Goal: Transaction & Acquisition: Purchase product/service

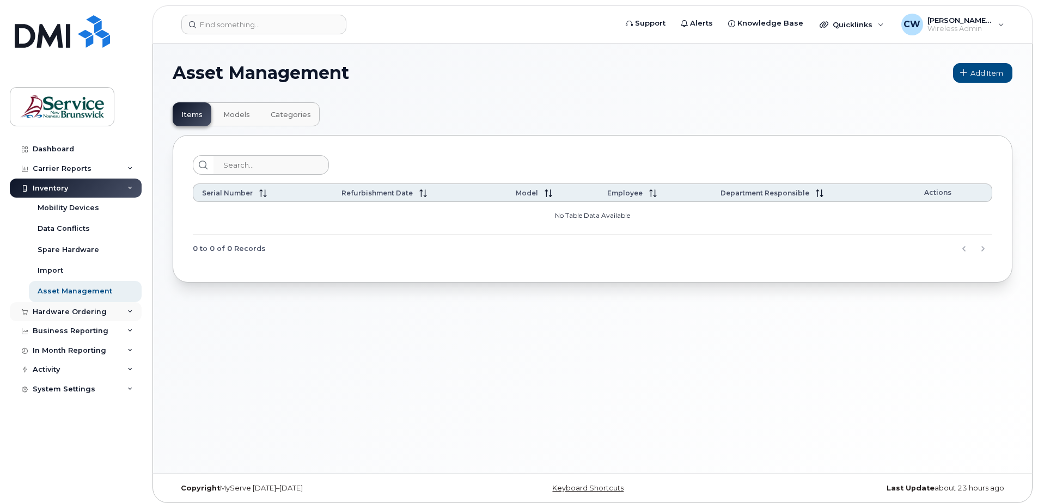
click at [89, 306] on div "Hardware Ordering" at bounding box center [76, 312] width 132 height 20
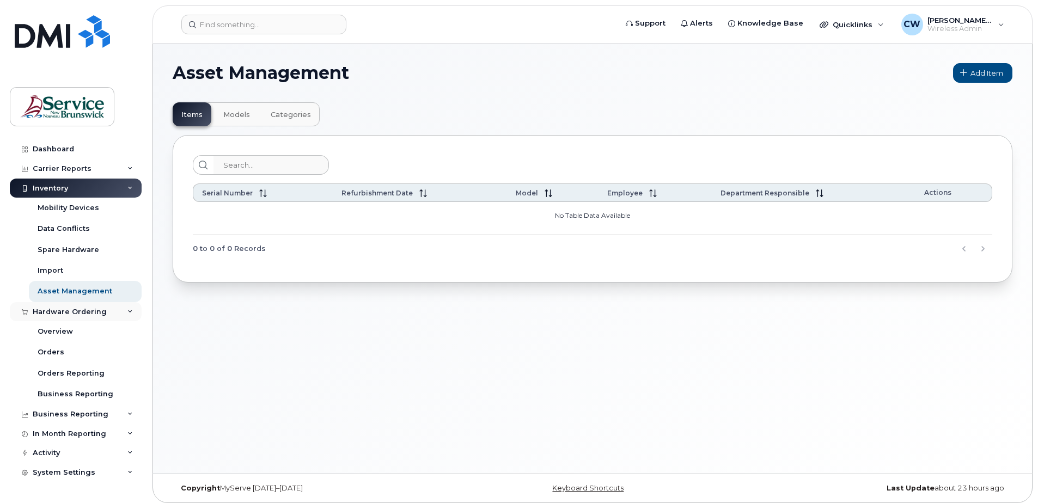
click at [93, 308] on div "Hardware Ordering" at bounding box center [70, 312] width 74 height 9
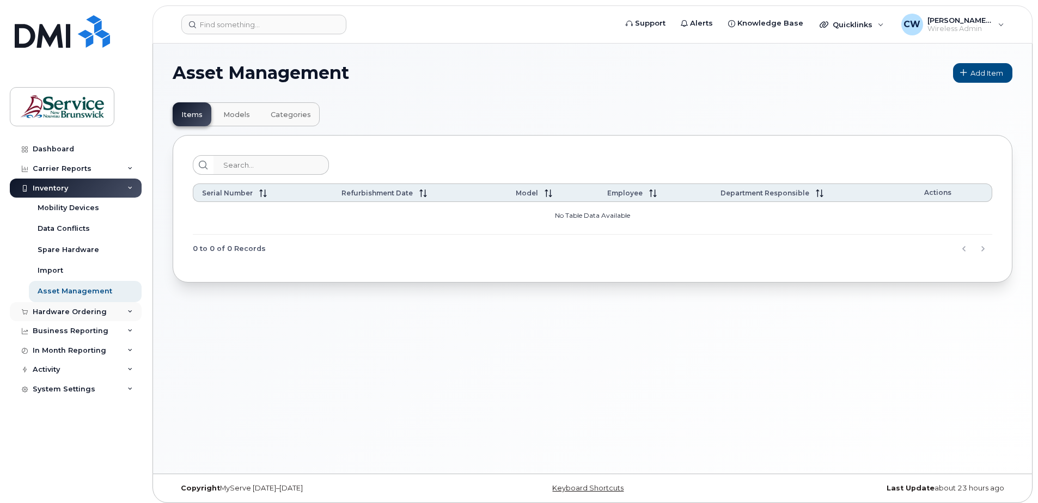
click at [93, 308] on div "Hardware Ordering" at bounding box center [70, 312] width 74 height 9
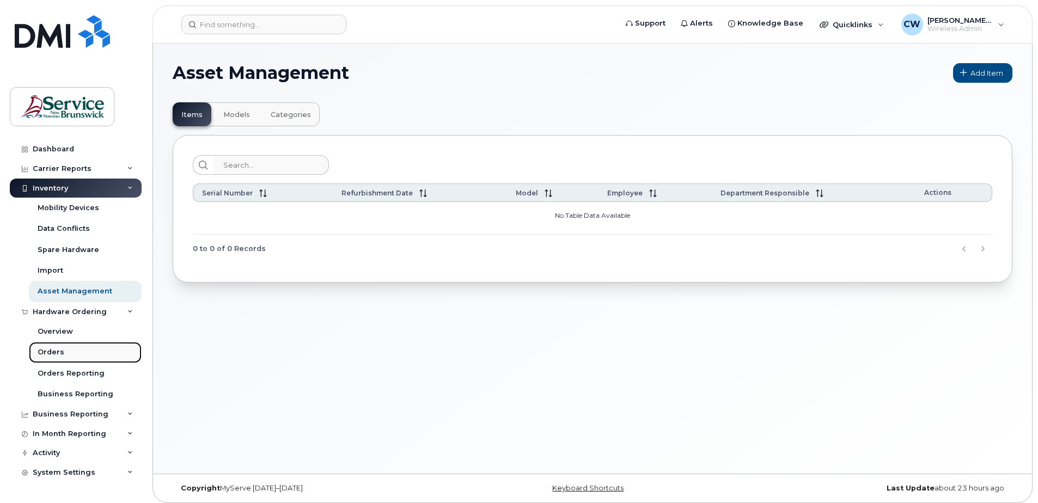
click at [47, 347] on link "Orders" at bounding box center [85, 352] width 113 height 21
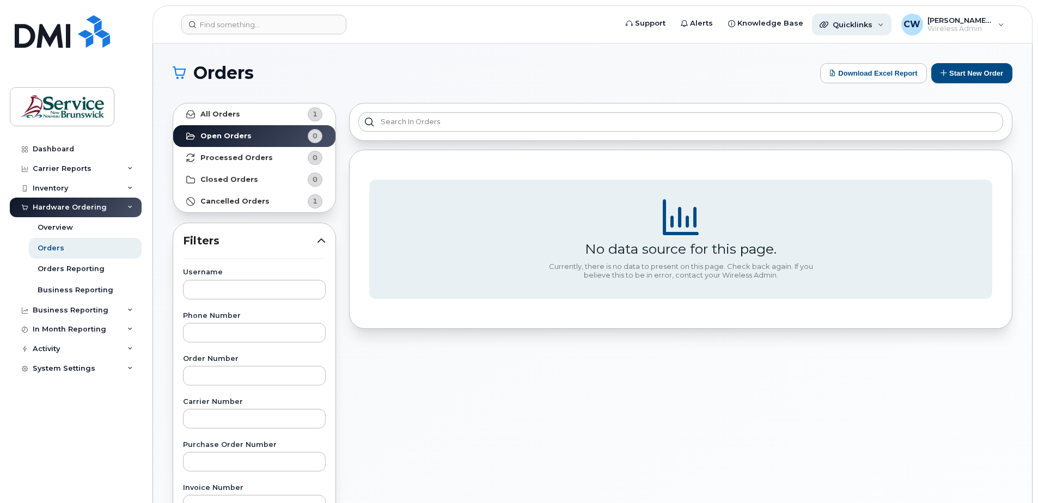
click at [883, 24] on div "Quicklinks" at bounding box center [852, 25] width 80 height 22
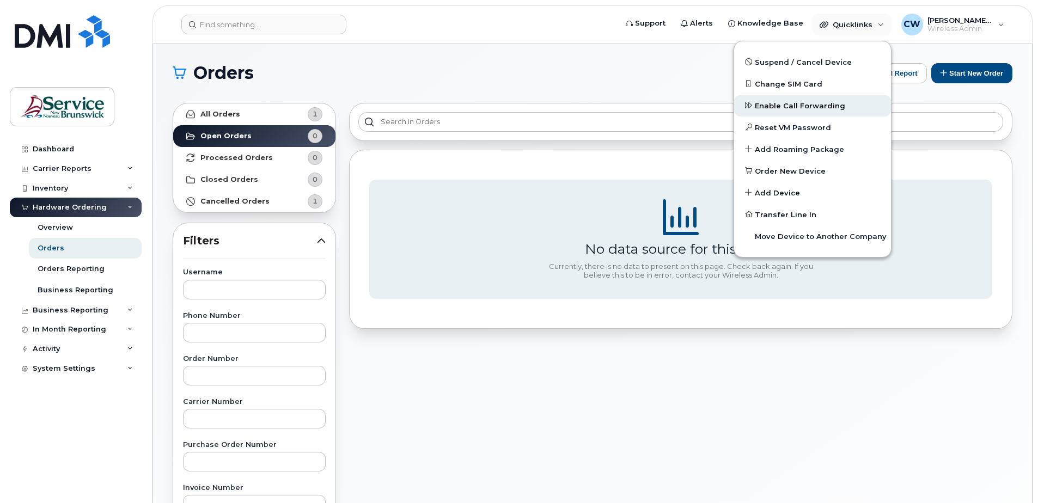
scroll to position [54, 0]
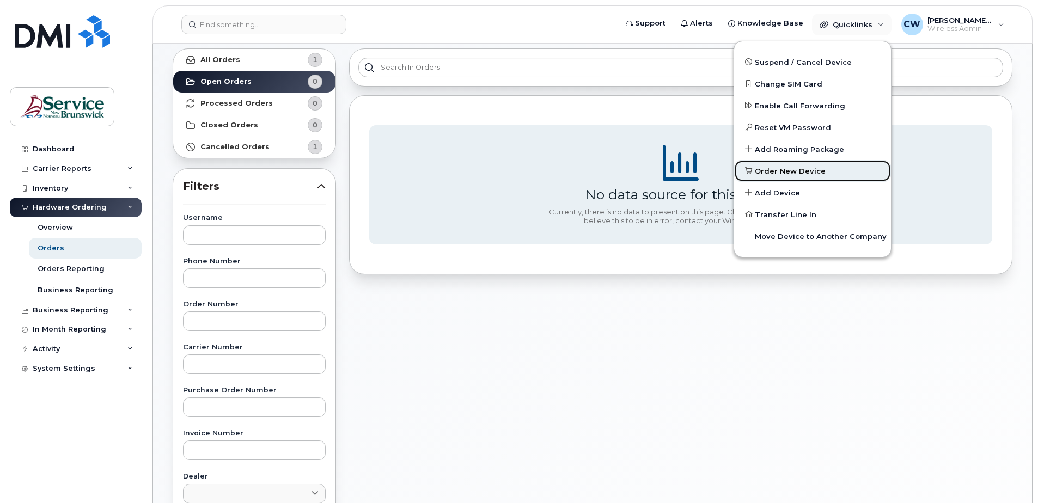
click at [810, 167] on span "Order New Device" at bounding box center [790, 171] width 71 height 11
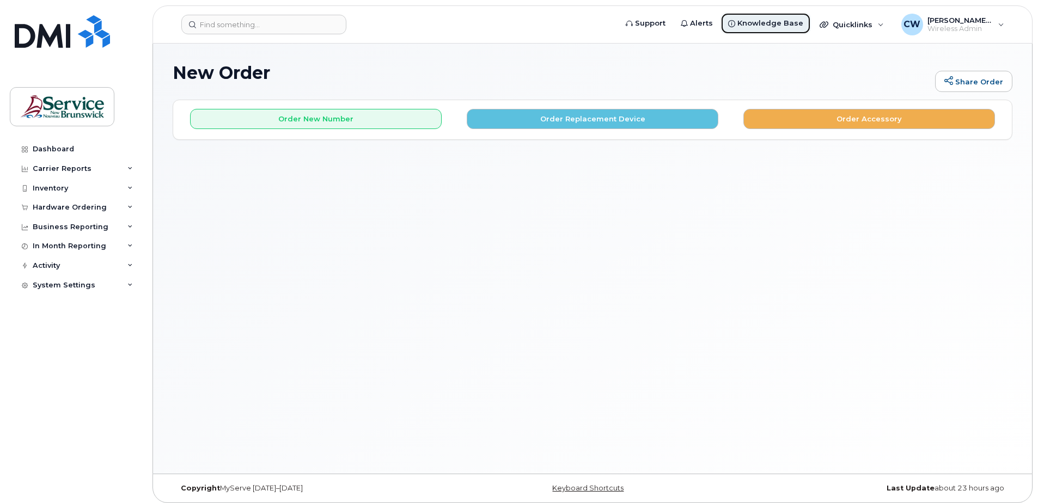
click at [775, 19] on span "Knowledge Base" at bounding box center [771, 23] width 66 height 11
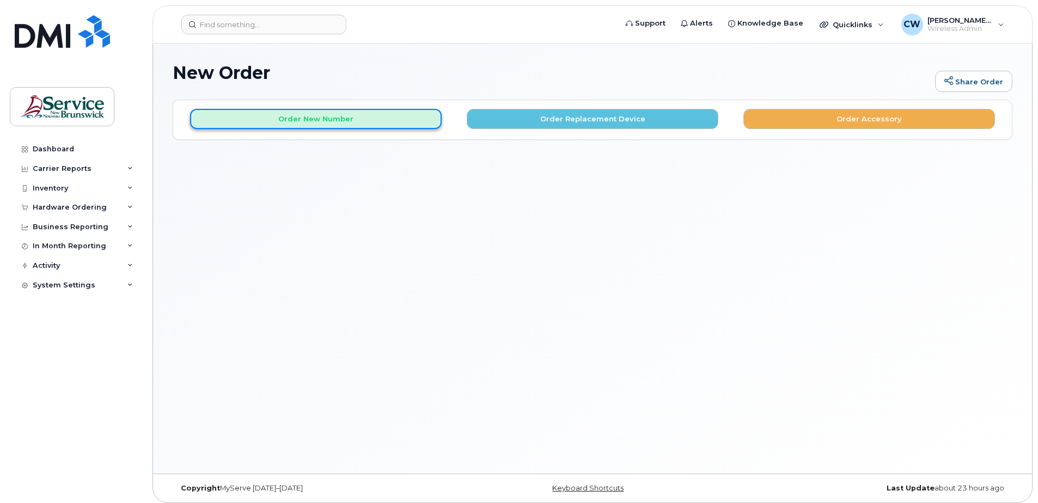
click at [319, 118] on button "Order New Number" at bounding box center [316, 119] width 252 height 20
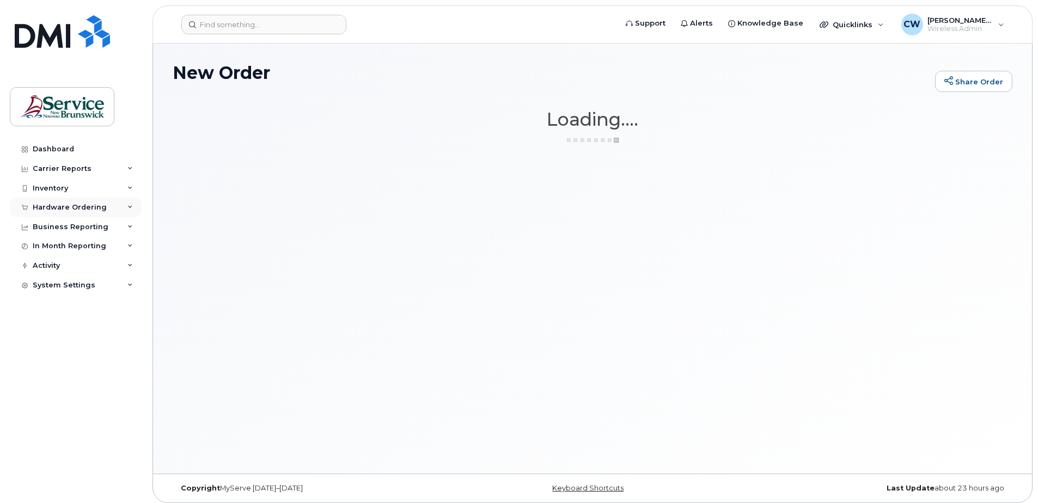
click at [76, 204] on div "Hardware Ordering" at bounding box center [70, 207] width 74 height 9
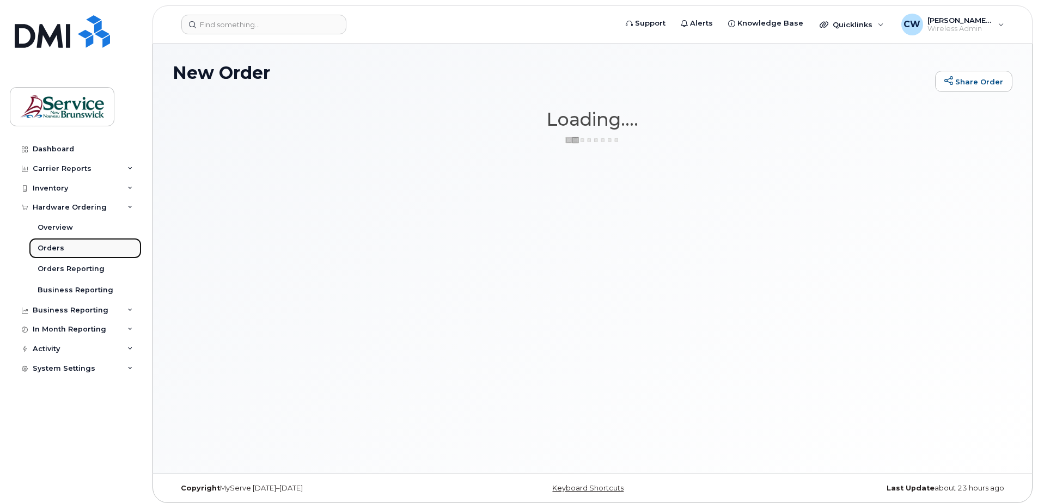
click at [52, 246] on div "Orders" at bounding box center [51, 249] width 27 height 10
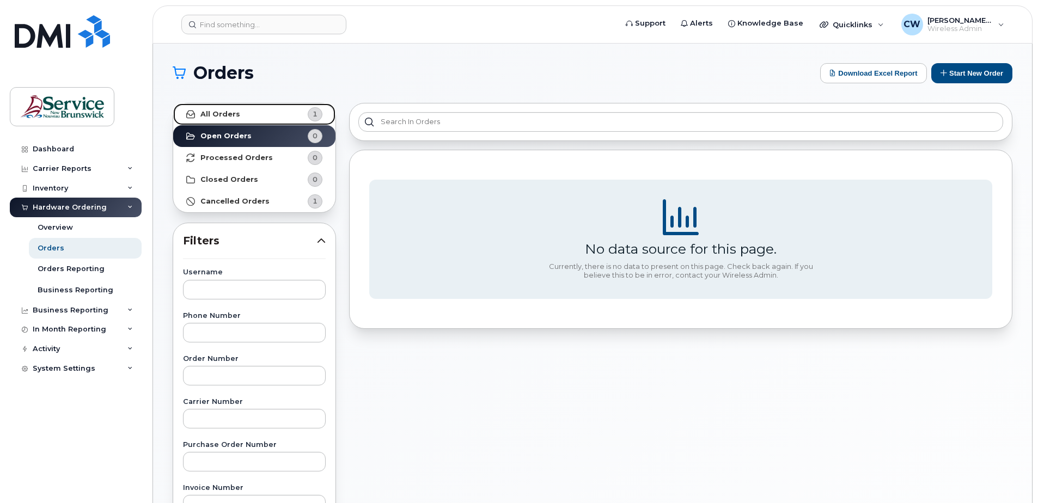
click at [231, 112] on strong "All Orders" at bounding box center [220, 114] width 40 height 9
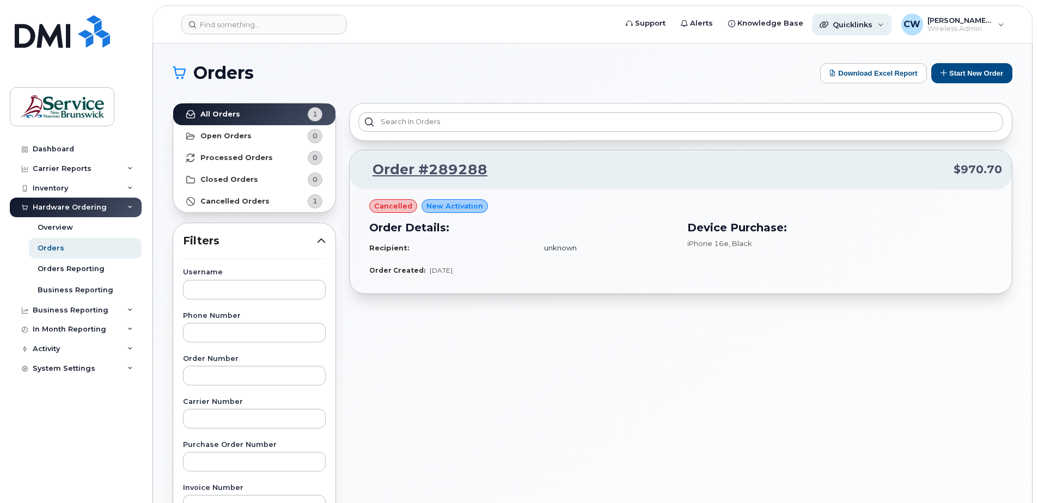
click at [881, 22] on div "Quicklinks" at bounding box center [852, 25] width 80 height 22
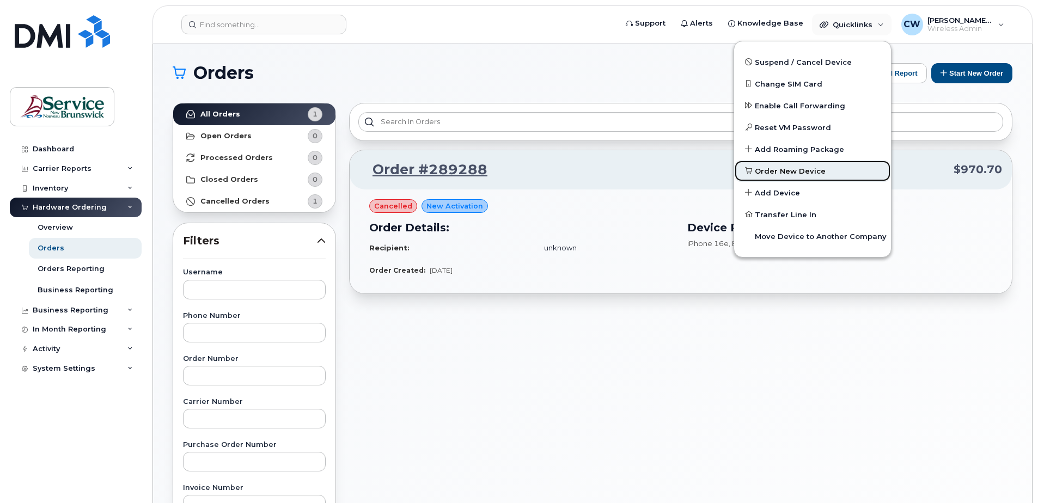
click at [803, 169] on span "Order New Device" at bounding box center [790, 171] width 71 height 11
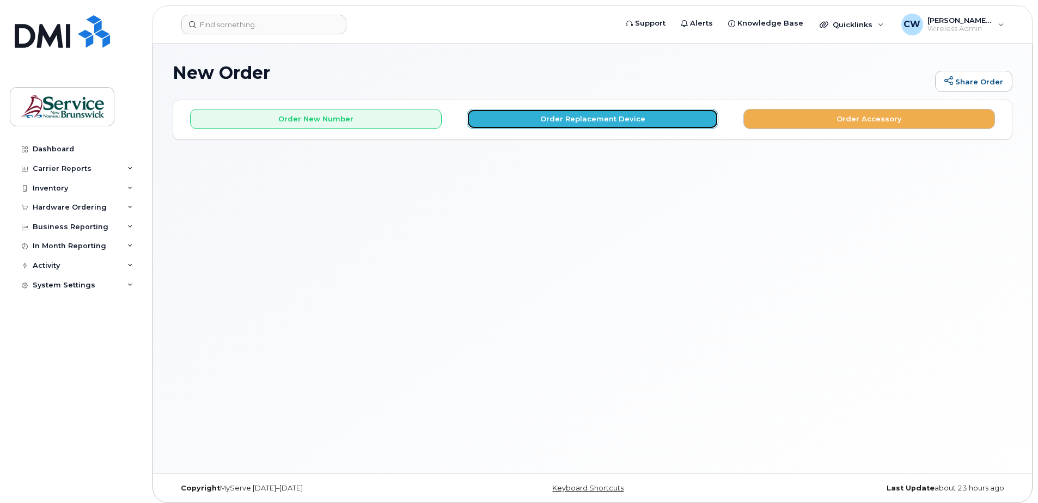
click at [591, 115] on button "Order Replacement Device" at bounding box center [593, 119] width 252 height 20
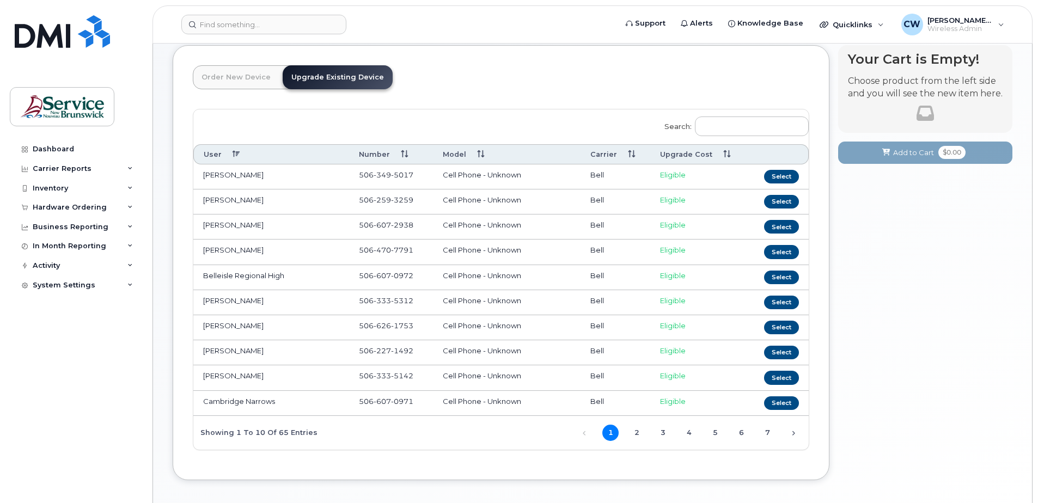
scroll to position [102, 0]
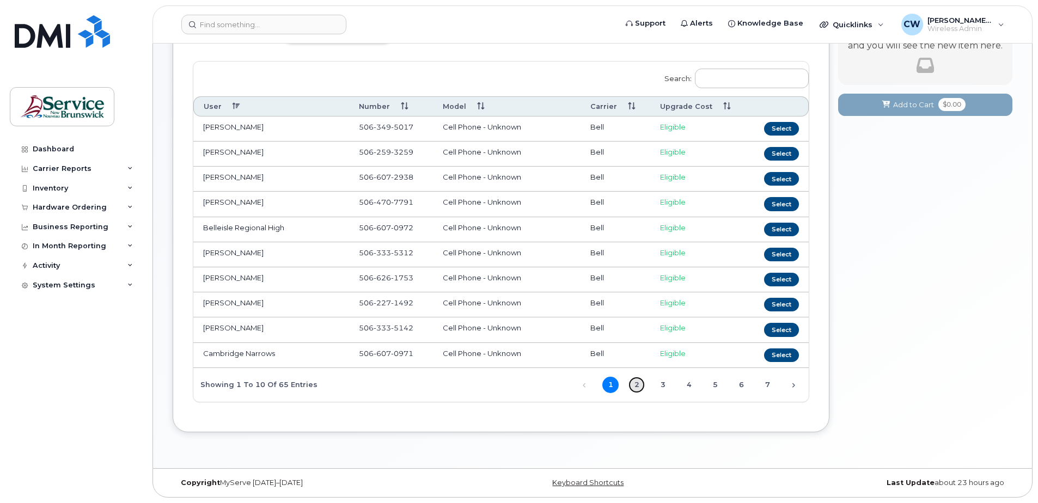
click at [639, 385] on link "2" at bounding box center [637, 385] width 16 height 16
click at [665, 384] on link "3" at bounding box center [663, 385] width 16 height 16
click at [635, 382] on link "2" at bounding box center [637, 385] width 16 height 16
click at [769, 384] on link "7" at bounding box center [767, 385] width 16 height 16
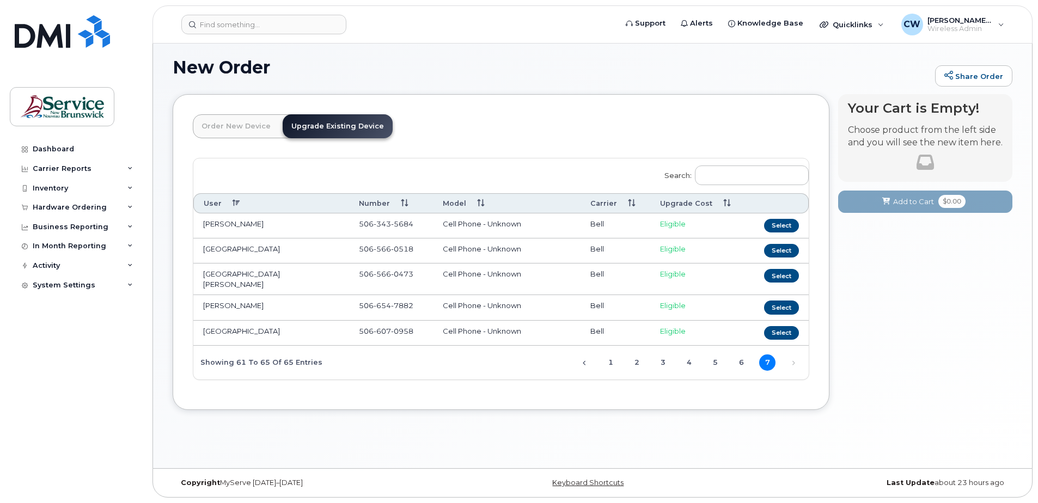
scroll to position [5, 0]
click at [739, 357] on link "6" at bounding box center [741, 363] width 16 height 16
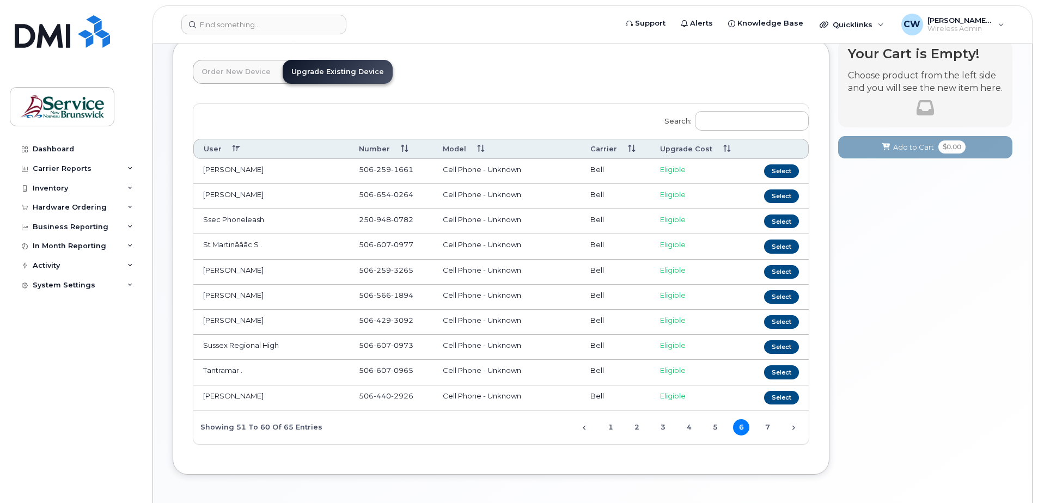
scroll to position [102, 0]
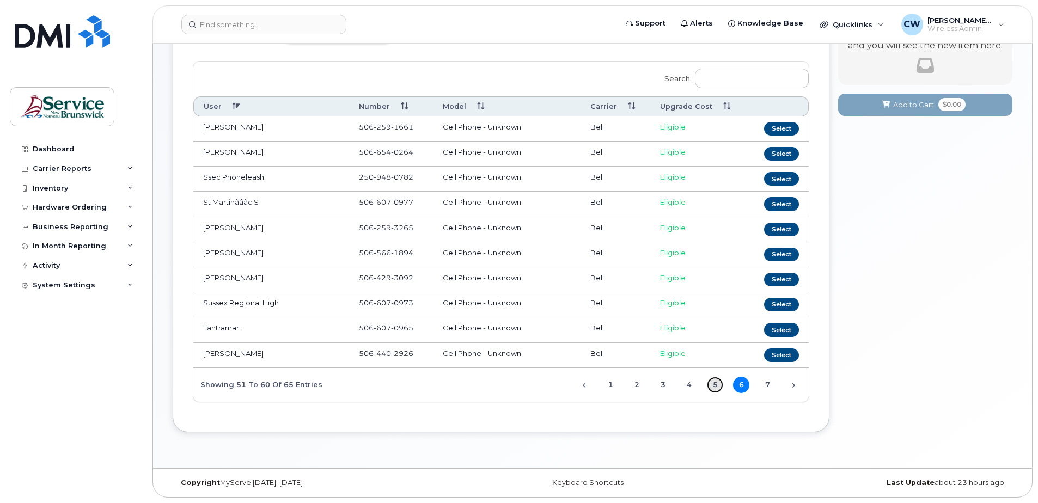
click at [713, 382] on link "5" at bounding box center [715, 385] width 16 height 16
click at [688, 382] on link "4" at bounding box center [689, 385] width 16 height 16
click at [660, 384] on link "3" at bounding box center [663, 385] width 16 height 16
click at [636, 384] on link "2" at bounding box center [637, 385] width 16 height 16
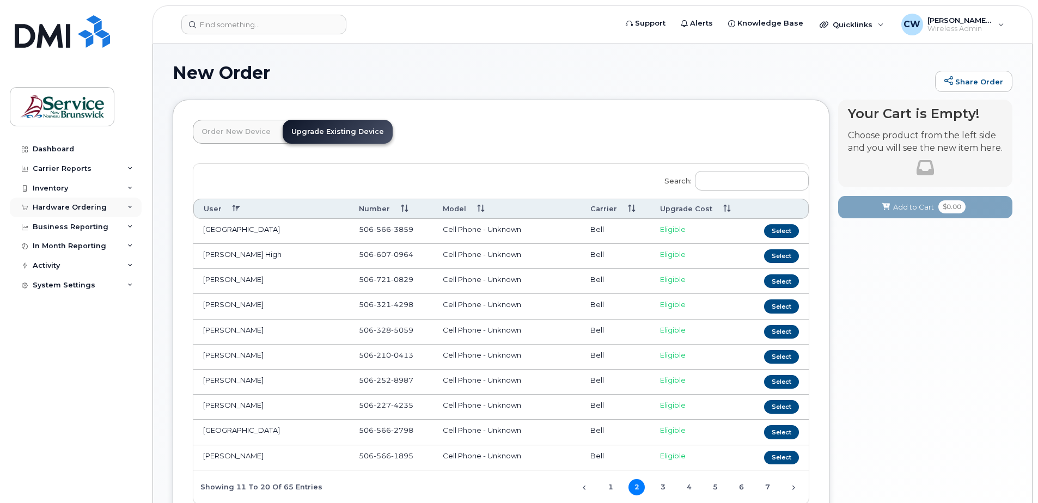
click at [83, 206] on div "Hardware Ordering" at bounding box center [70, 207] width 74 height 9
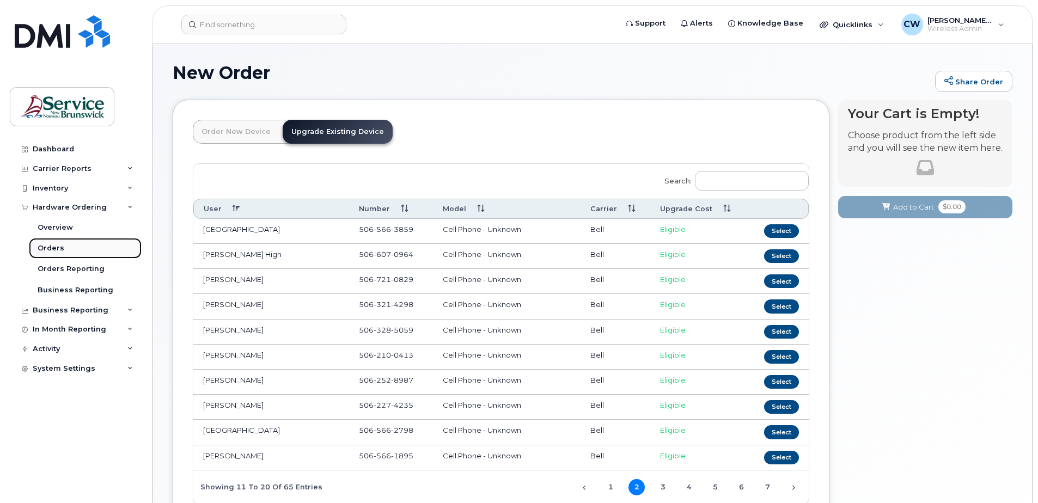
click at [59, 246] on div "Orders" at bounding box center [51, 249] width 27 height 10
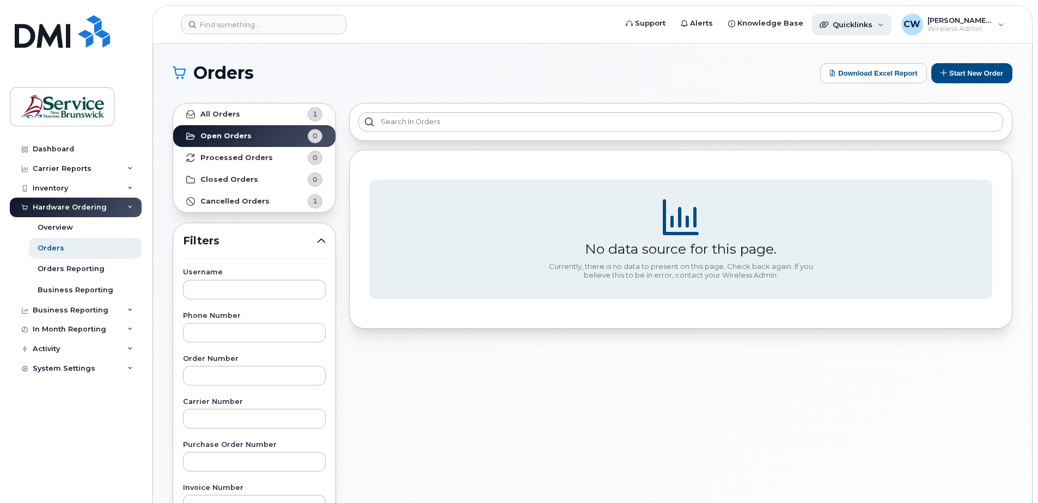
click at [881, 21] on div "Quicklinks" at bounding box center [852, 25] width 80 height 22
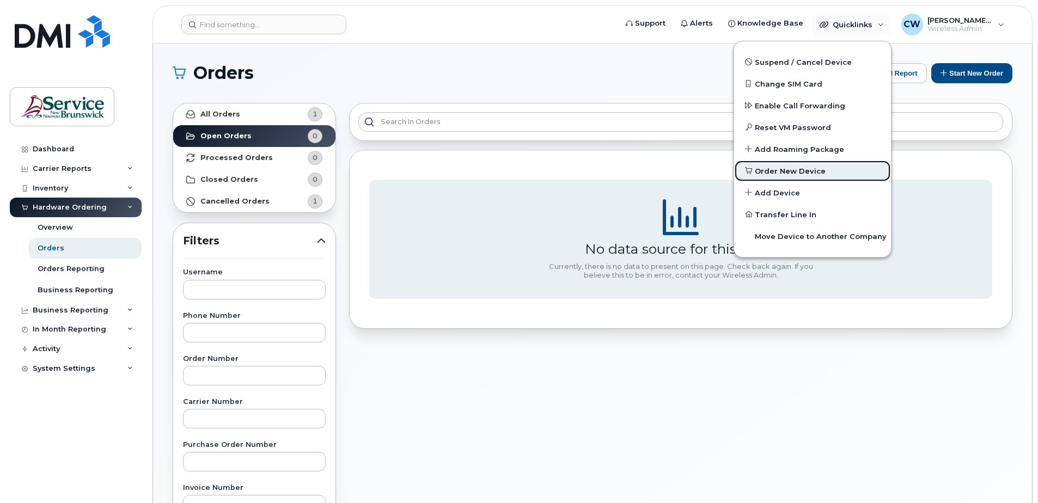
click at [809, 169] on span "Order New Device" at bounding box center [790, 171] width 71 height 11
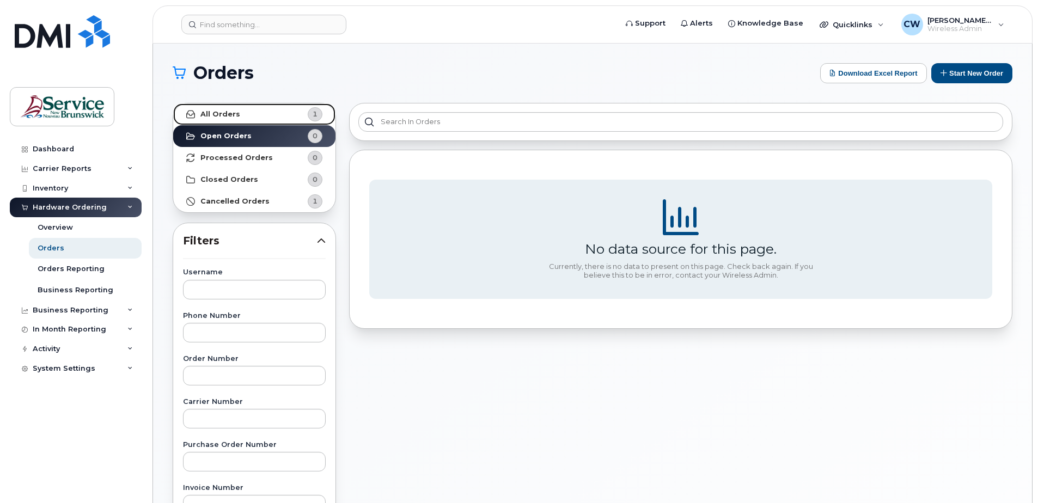
click at [221, 110] on strong "All Orders" at bounding box center [220, 114] width 40 height 9
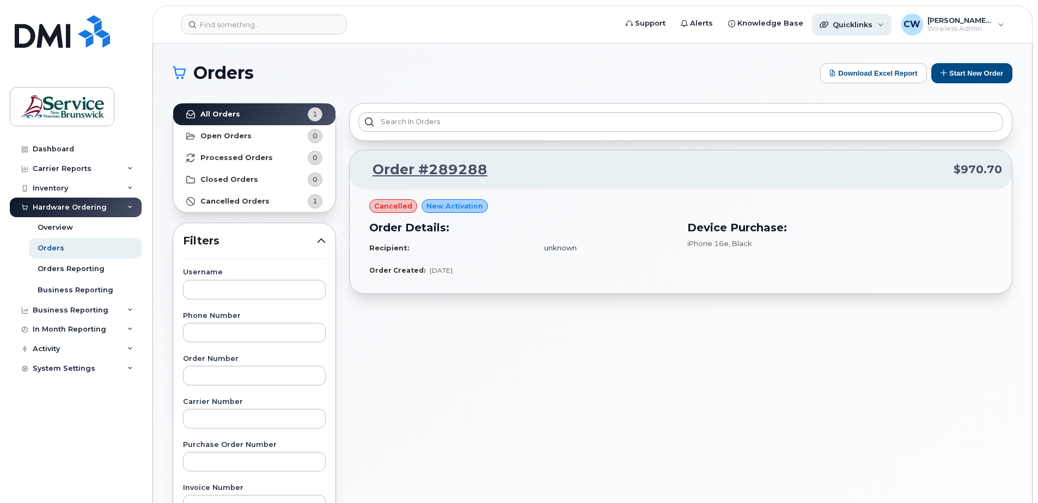
click at [882, 25] on div "Quicklinks" at bounding box center [852, 25] width 80 height 22
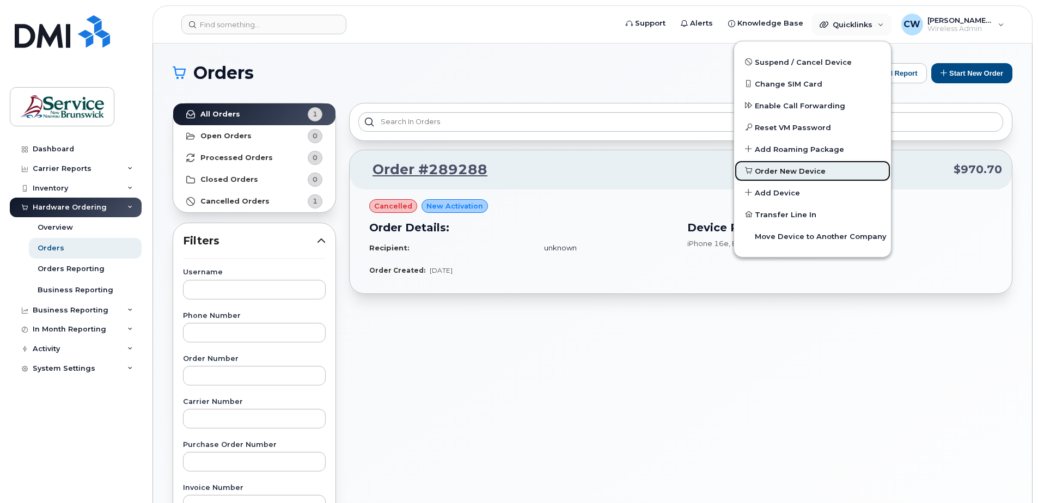
click at [751, 167] on icon at bounding box center [748, 170] width 7 height 7
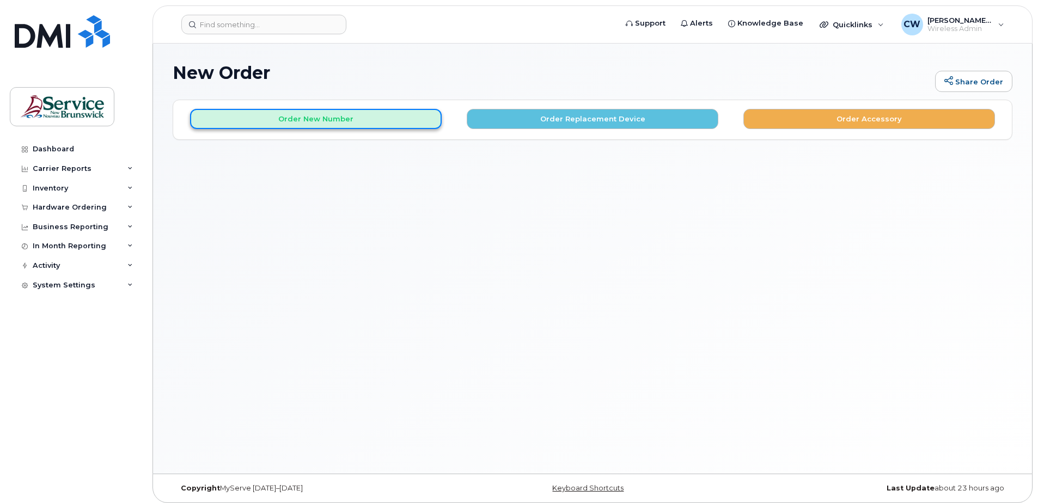
click at [312, 116] on button "Order New Number" at bounding box center [316, 119] width 252 height 20
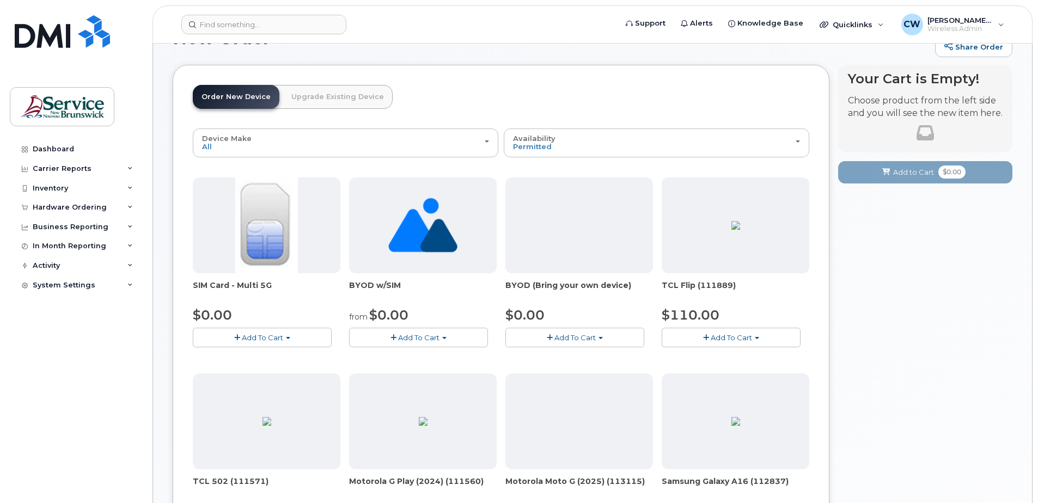
scroll to position [54, 0]
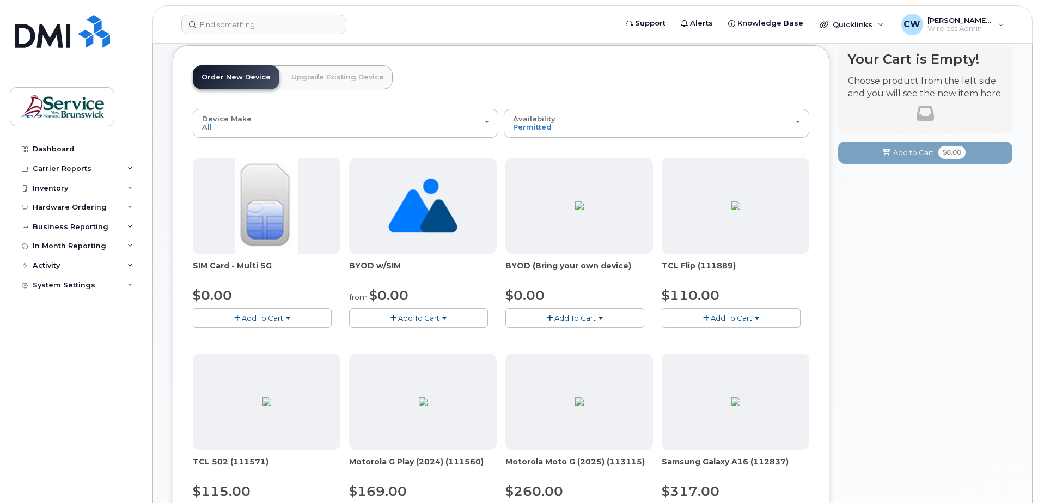
click at [290, 319] on span "button" at bounding box center [288, 319] width 4 height 2
click at [281, 338] on link "$0.00 - New Activation" at bounding box center [248, 339] width 104 height 14
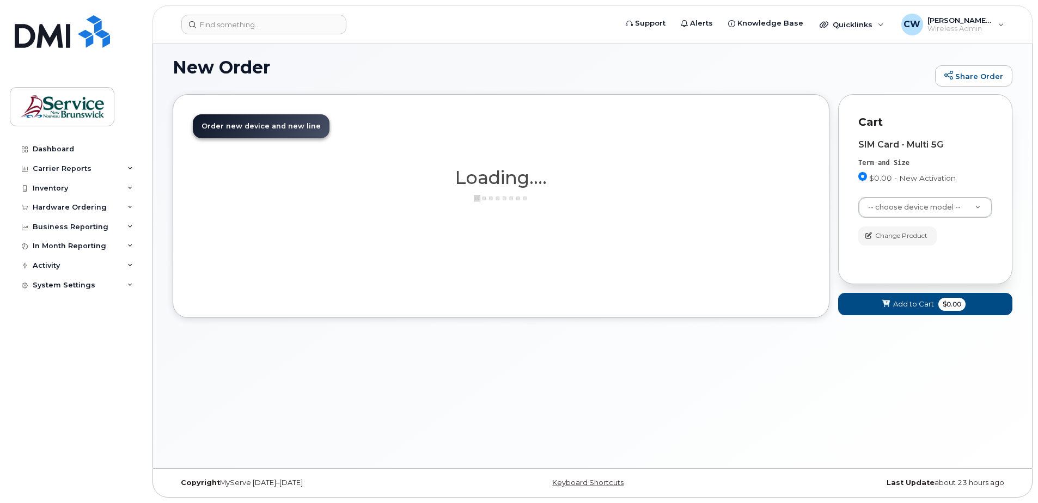
scroll to position [5, 0]
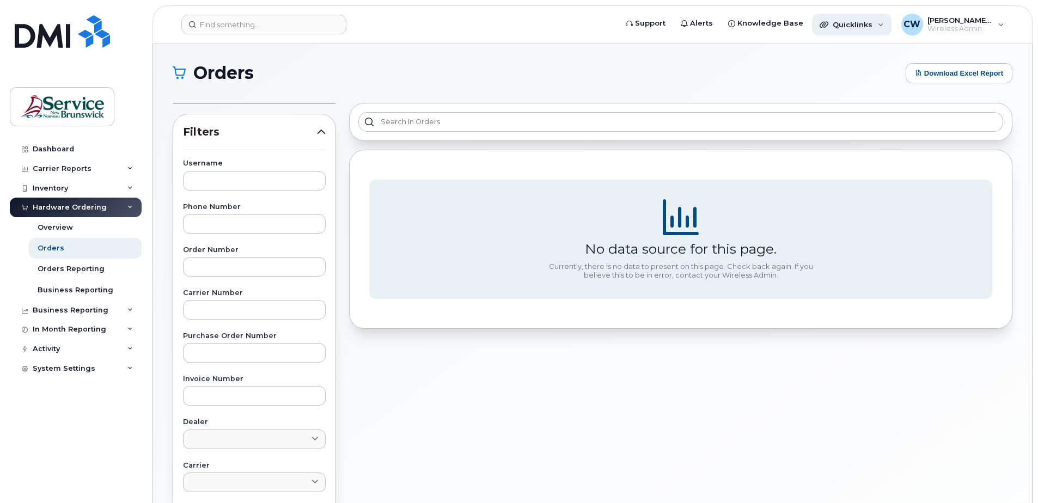
click at [885, 22] on div "Quicklinks" at bounding box center [852, 25] width 80 height 22
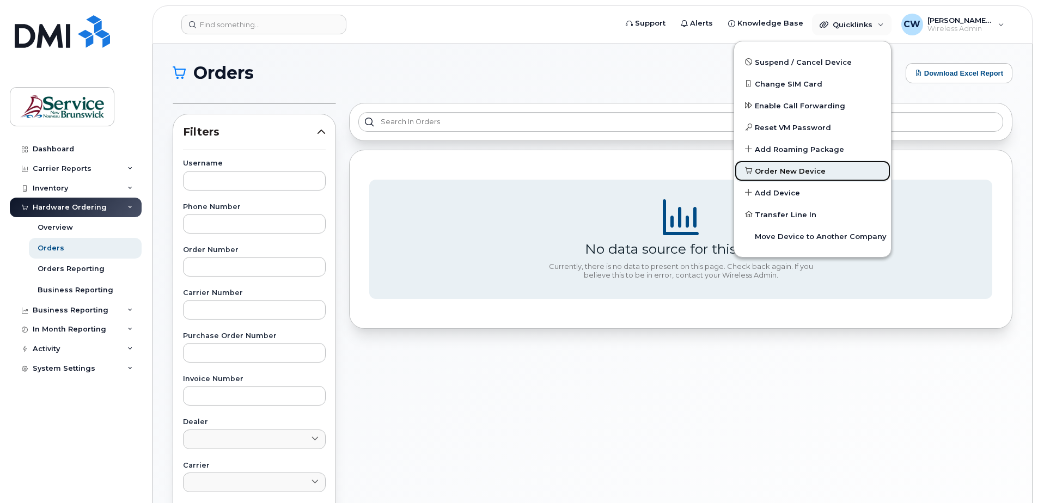
click at [801, 171] on span "Order New Device" at bounding box center [790, 171] width 71 height 11
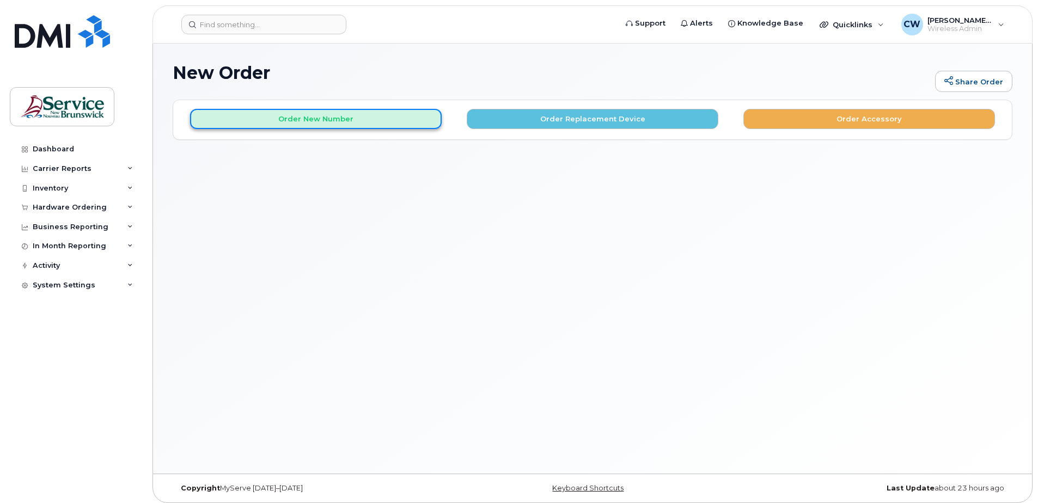
click at [318, 114] on button "Order New Number" at bounding box center [316, 119] width 252 height 20
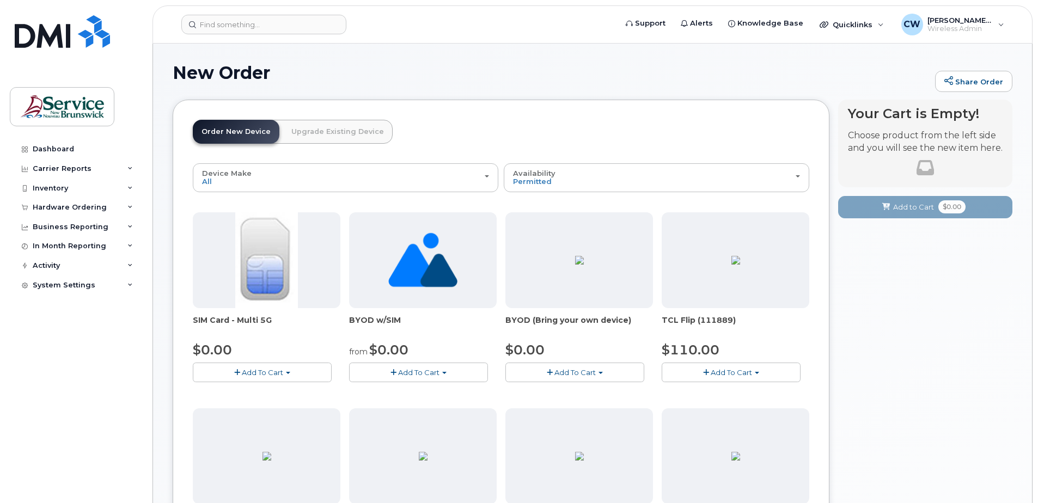
click at [237, 372] on span "button" at bounding box center [237, 372] width 6 height 7
click at [289, 373] on span "button" at bounding box center [288, 373] width 4 height 2
click at [246, 371] on span "Add To Cart" at bounding box center [262, 372] width 41 height 9
click at [246, 370] on span "Add To Cart" at bounding box center [262, 372] width 41 height 9
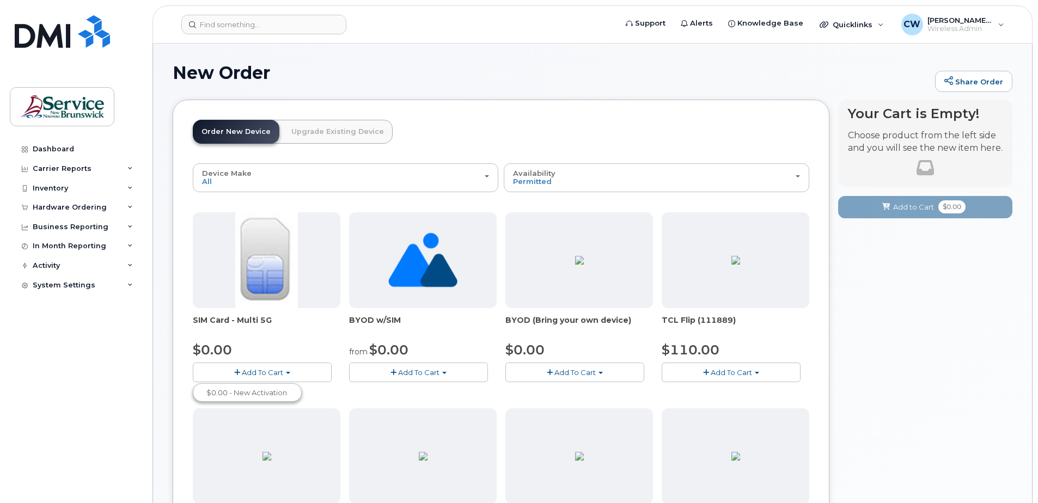
click at [242, 261] on img at bounding box center [266, 260] width 62 height 96
click at [218, 352] on span "$0.00" at bounding box center [212, 350] width 39 height 16
click at [279, 368] on span "Add To Cart" at bounding box center [262, 372] width 41 height 9
click at [248, 390] on link "$0.00 - New Activation" at bounding box center [248, 393] width 104 height 14
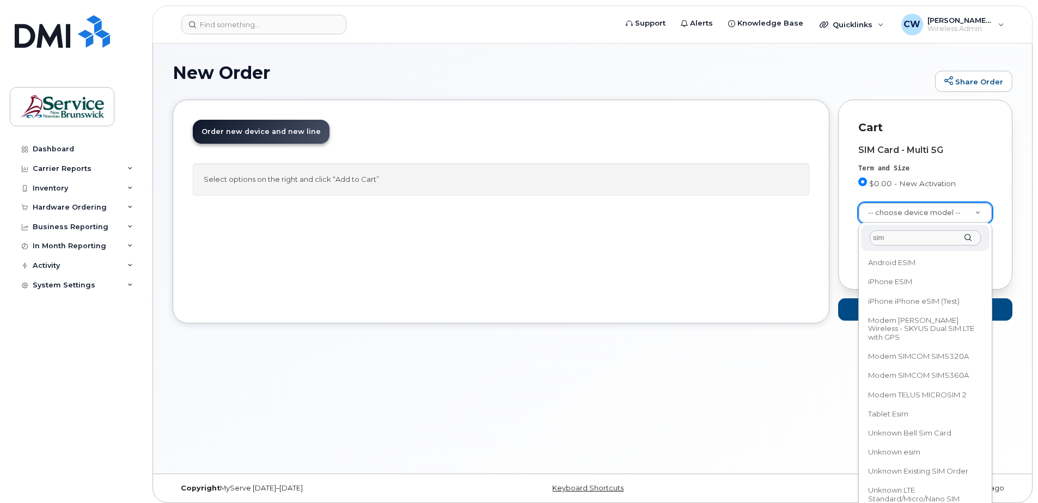
type input "sim"
select select "3299"
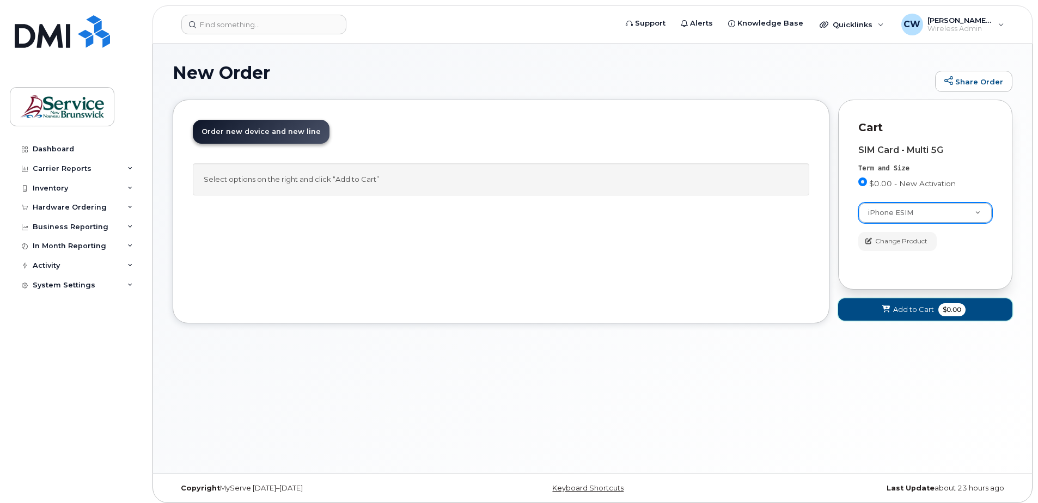
click at [901, 305] on span "Add to Cart" at bounding box center [914, 310] width 41 height 10
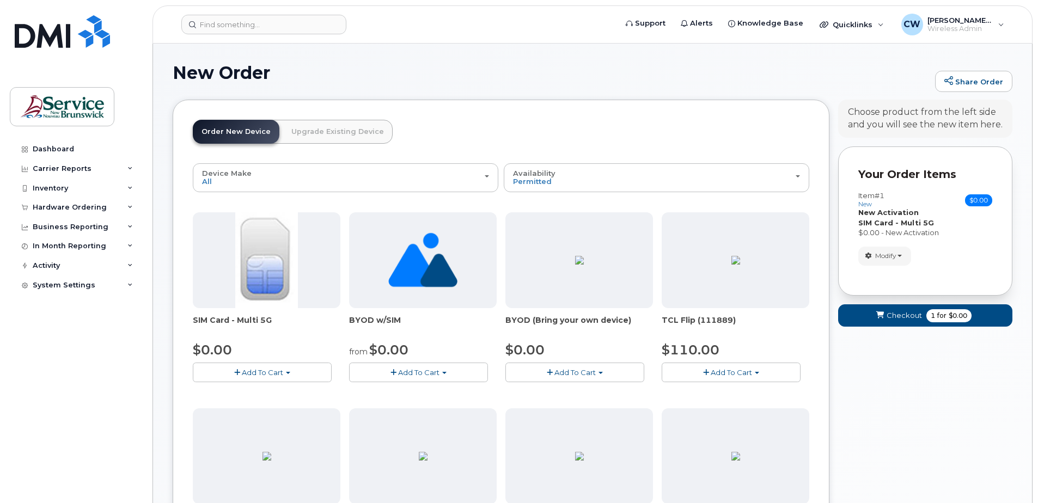
click at [265, 369] on span "Add To Cart" at bounding box center [262, 372] width 41 height 9
click at [224, 391] on link "$0.00 - New Activation" at bounding box center [248, 393] width 104 height 14
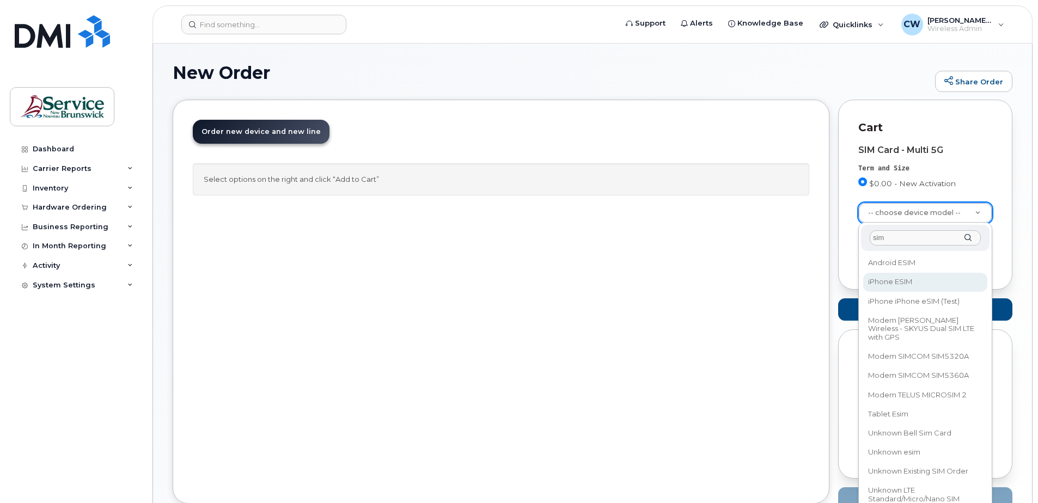
type input "sim"
select select "3299"
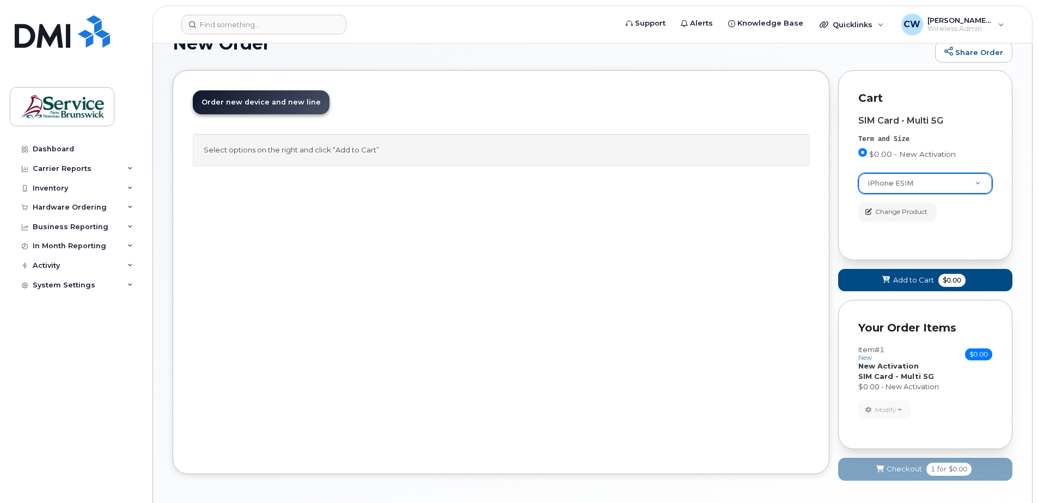
scroll to position [54, 0]
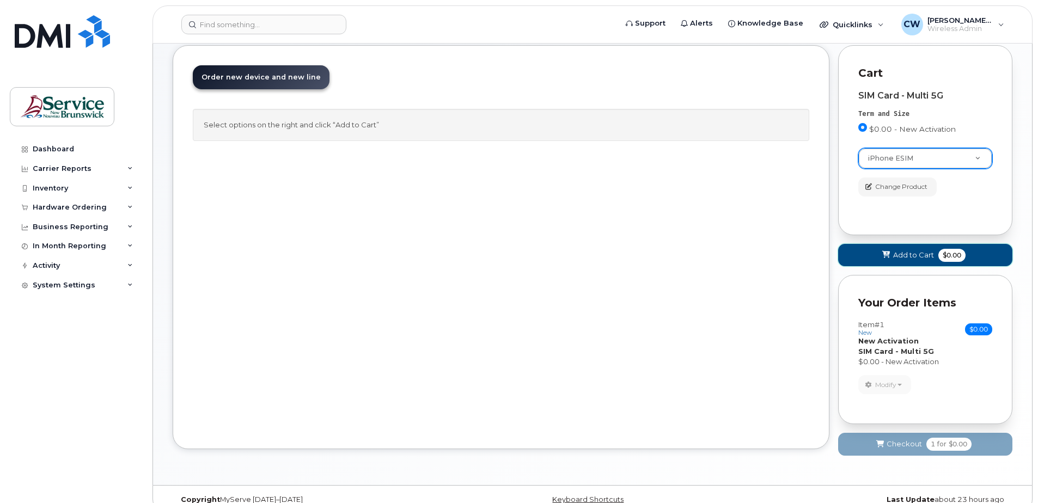
click at [916, 248] on button "Add to Cart $0.00" at bounding box center [925, 255] width 174 height 22
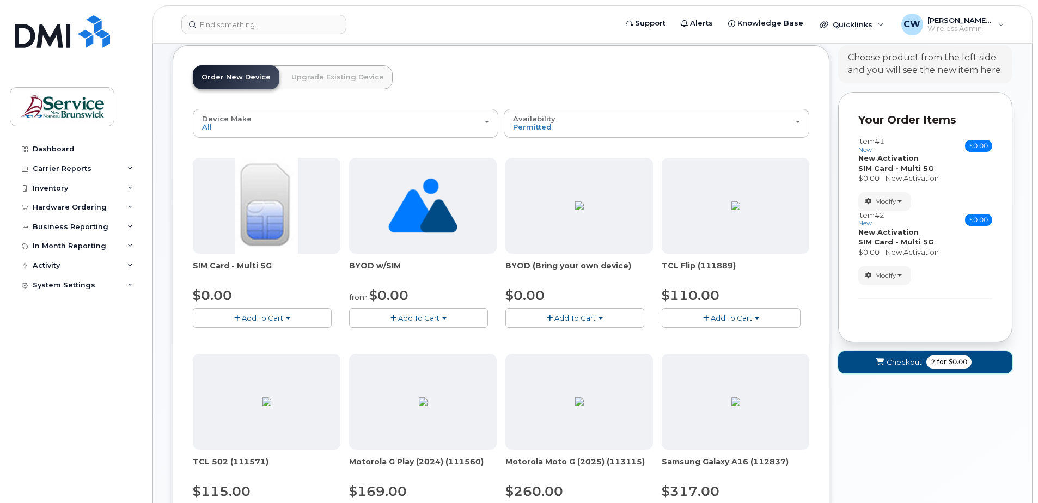
click at [899, 360] on span "Checkout" at bounding box center [904, 362] width 35 height 10
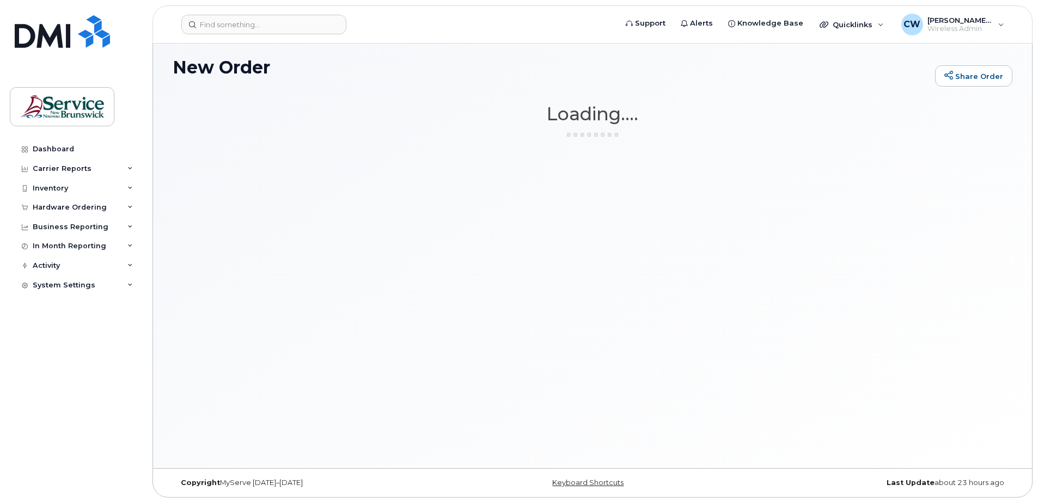
scroll to position [5, 0]
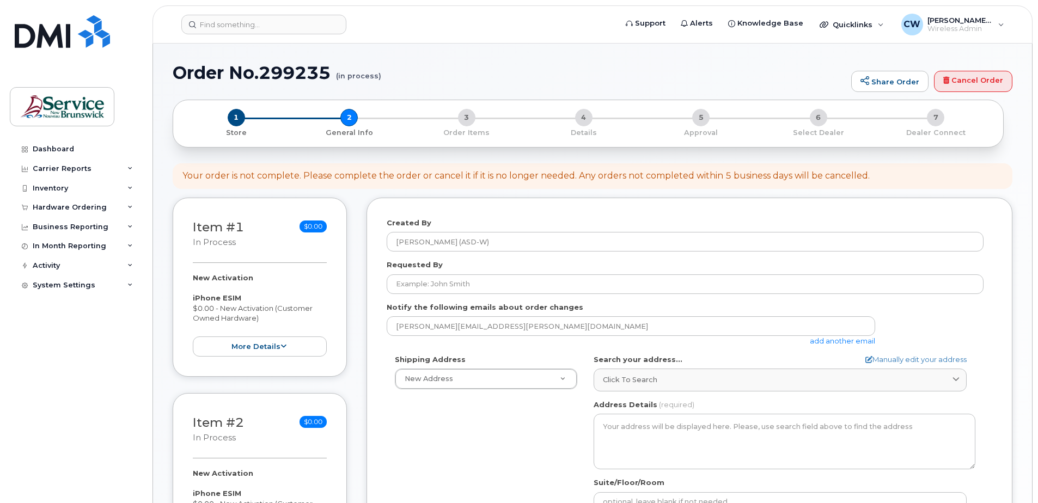
select select
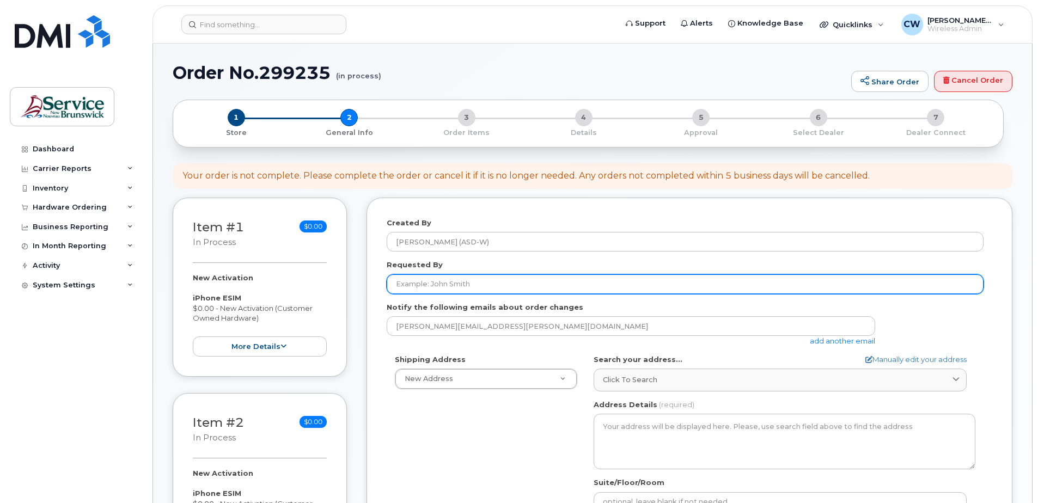
click at [475, 283] on input "Requested By" at bounding box center [685, 285] width 597 height 20
type input "[PERSON_NAME]"
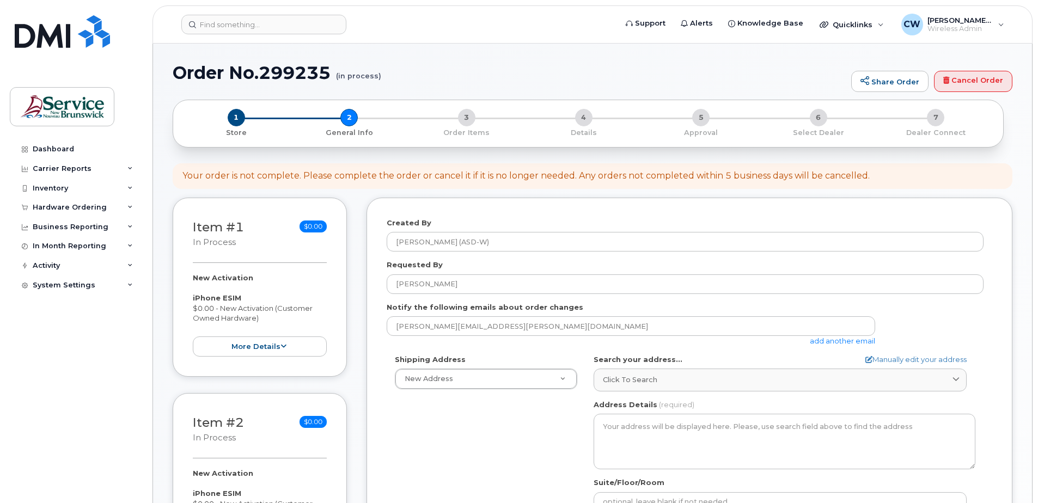
click at [831, 342] on link "add another email" at bounding box center [842, 341] width 65 height 9
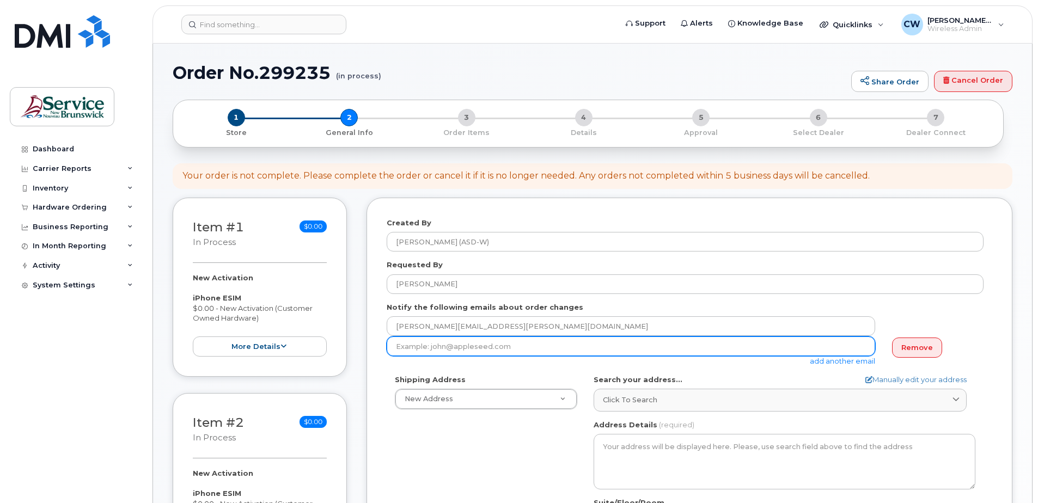
click at [392, 348] on input "email" at bounding box center [631, 347] width 489 height 20
type input "[PERSON_NAME][EMAIL_ADDRESS][DOMAIN_NAME]"
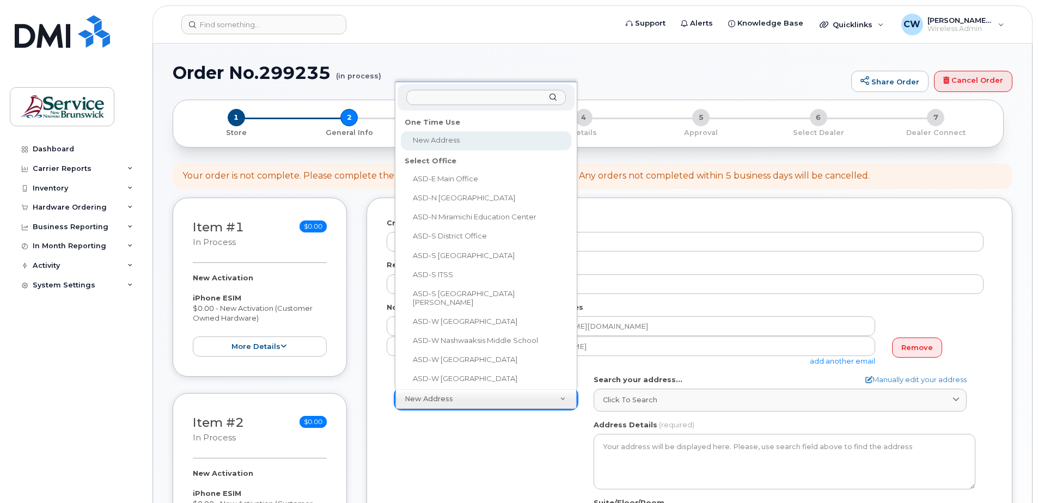
scroll to position [17, 0]
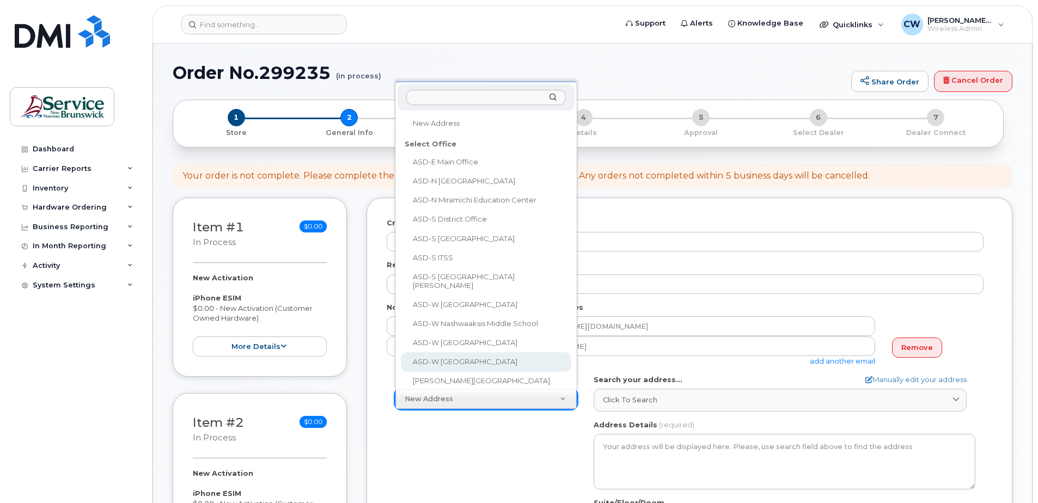
select select
type textarea "[STREET_ADDRESS]"
type input "[PERSON_NAME]"
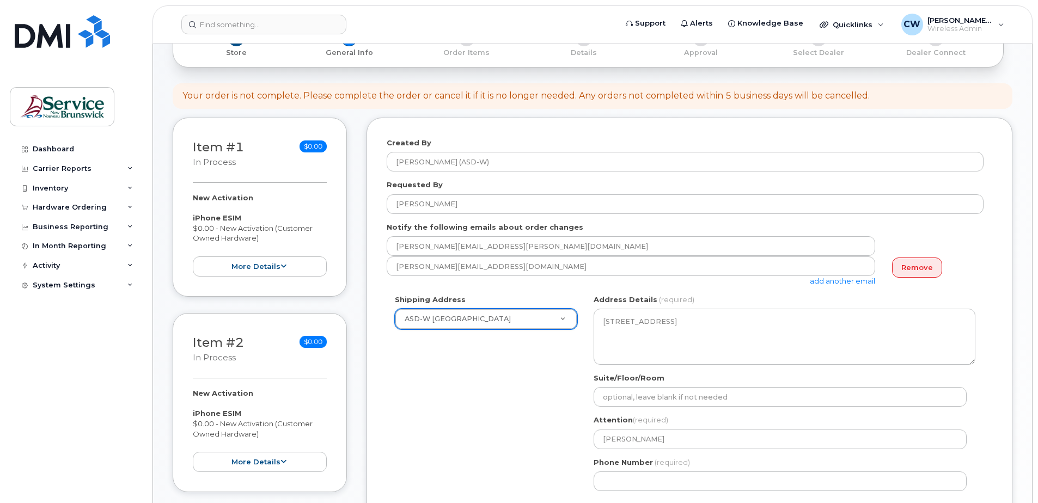
scroll to position [109, 0]
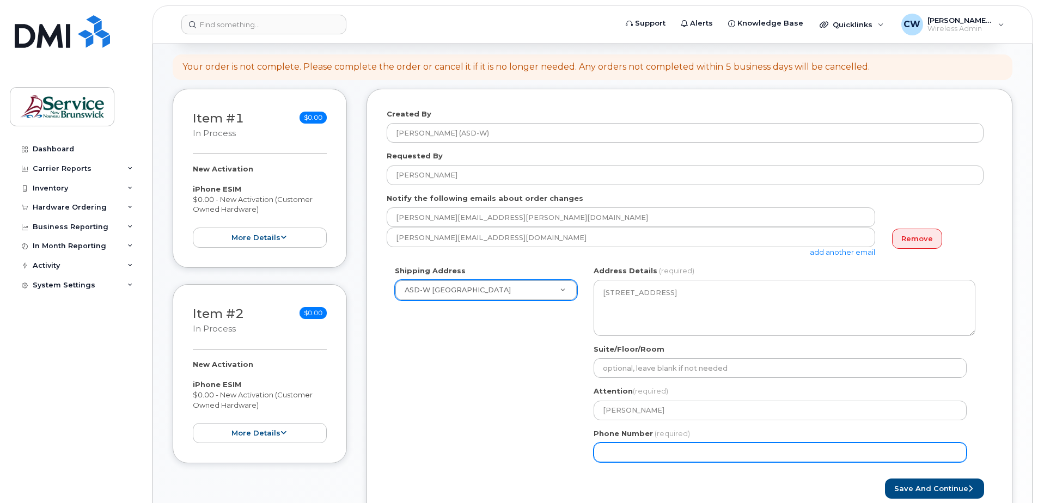
click at [616, 446] on input "Phone Number" at bounding box center [780, 453] width 373 height 20
select select
type input "506391503"
select select
type input "5063915035"
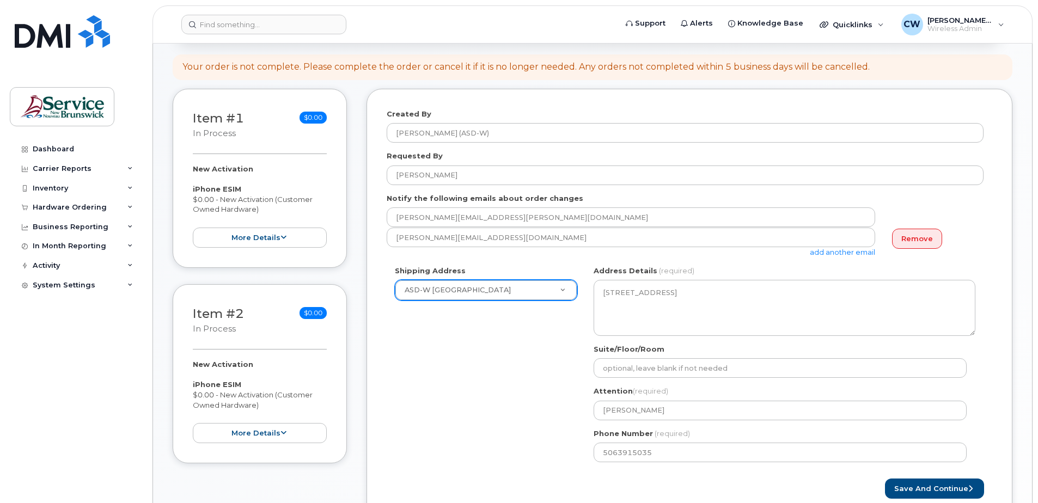
scroll to position [163, 0]
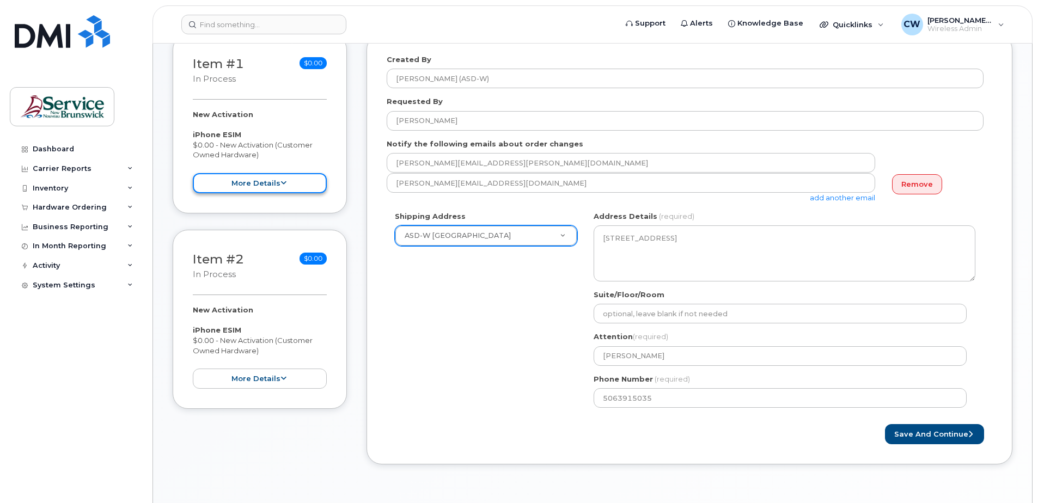
click at [281, 180] on icon at bounding box center [284, 183] width 6 height 7
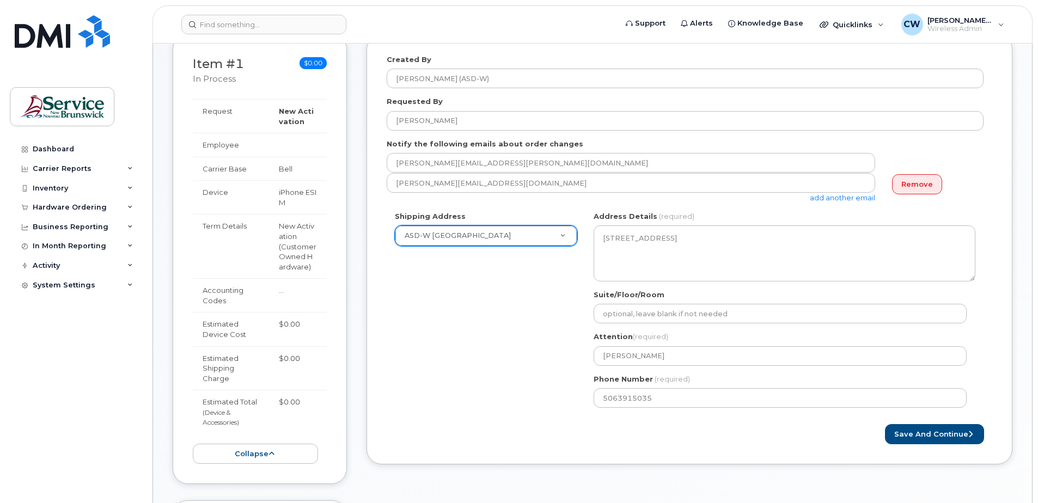
click at [281, 146] on td at bounding box center [298, 145] width 58 height 24
click at [232, 145] on td "Employee" at bounding box center [231, 145] width 76 height 24
click at [267, 451] on button "collapse" at bounding box center [255, 454] width 125 height 20
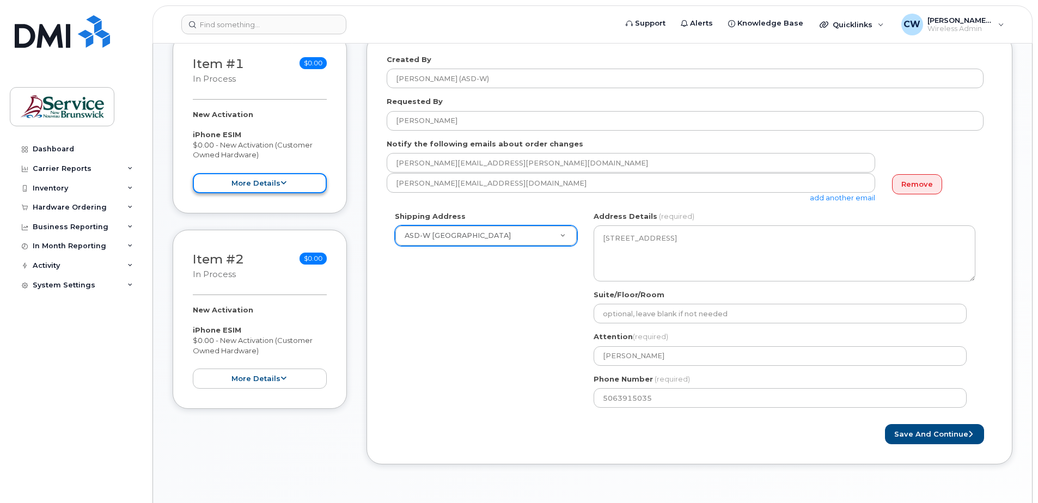
click at [244, 183] on button "more details" at bounding box center [260, 183] width 134 height 20
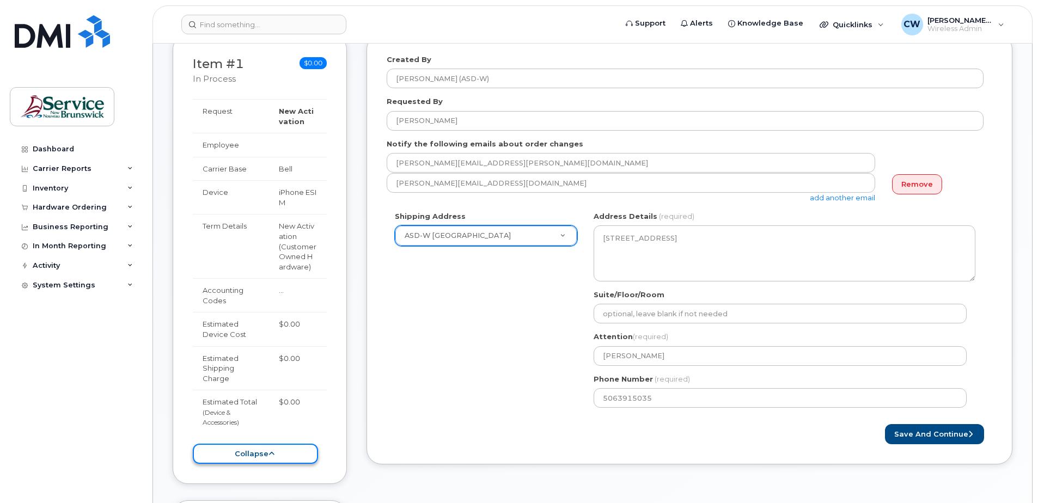
click at [265, 454] on button "collapse" at bounding box center [255, 454] width 125 height 20
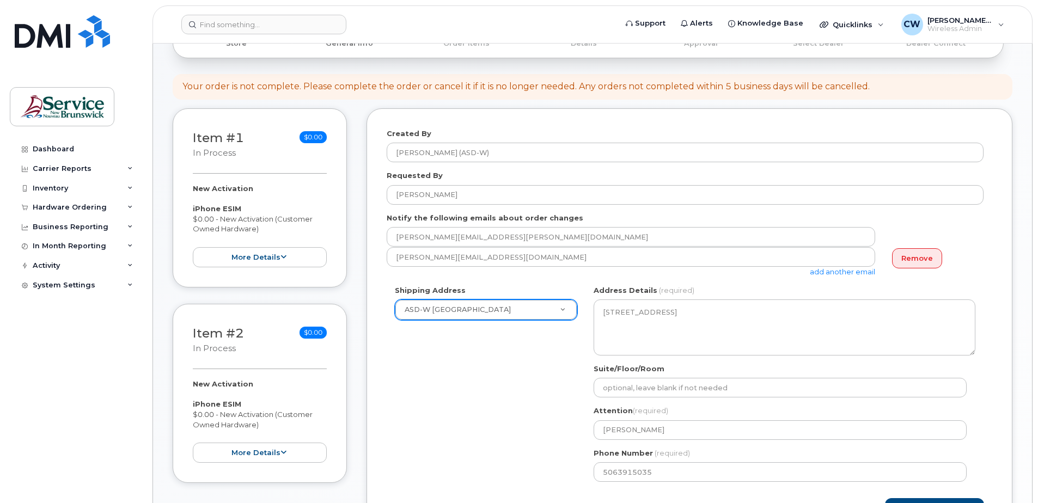
scroll to position [109, 0]
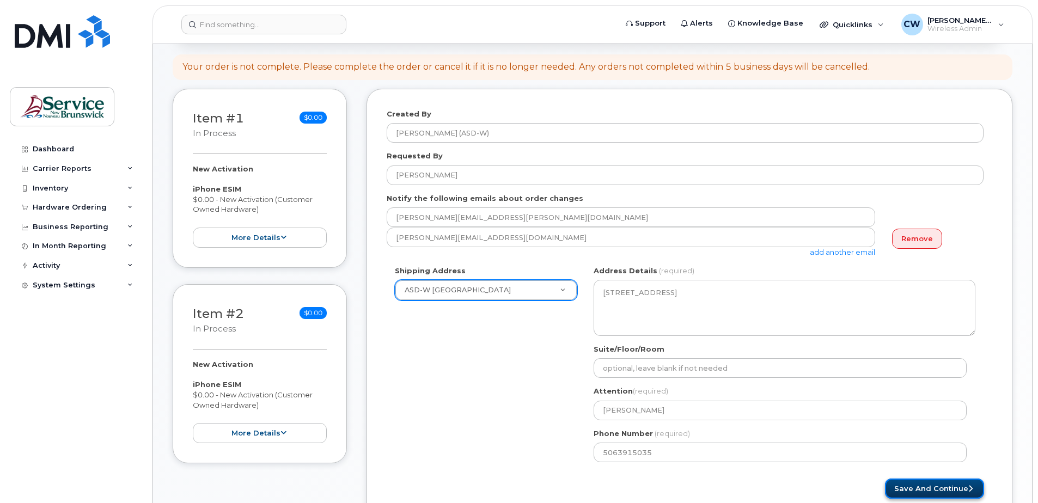
click at [941, 483] on button "Save and Continue" at bounding box center [934, 489] width 99 height 20
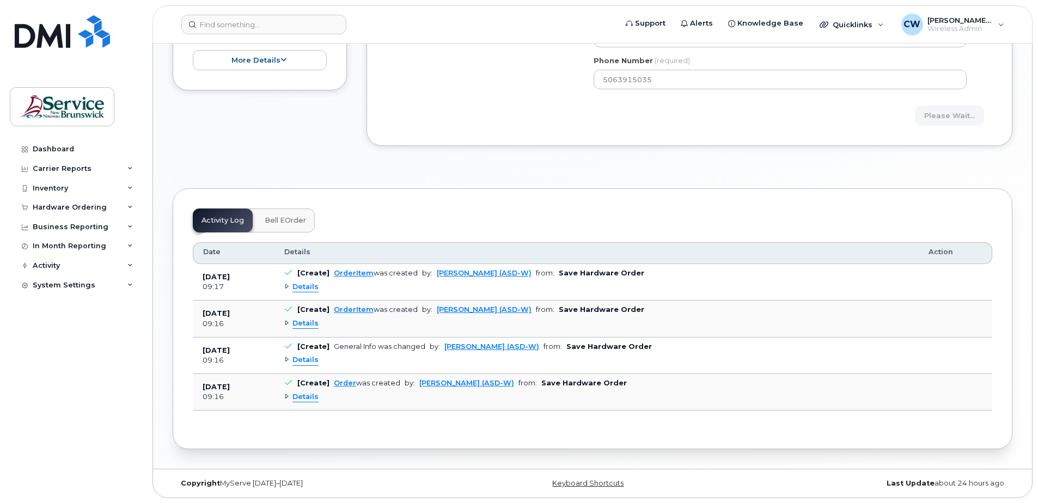
scroll to position [483, 0]
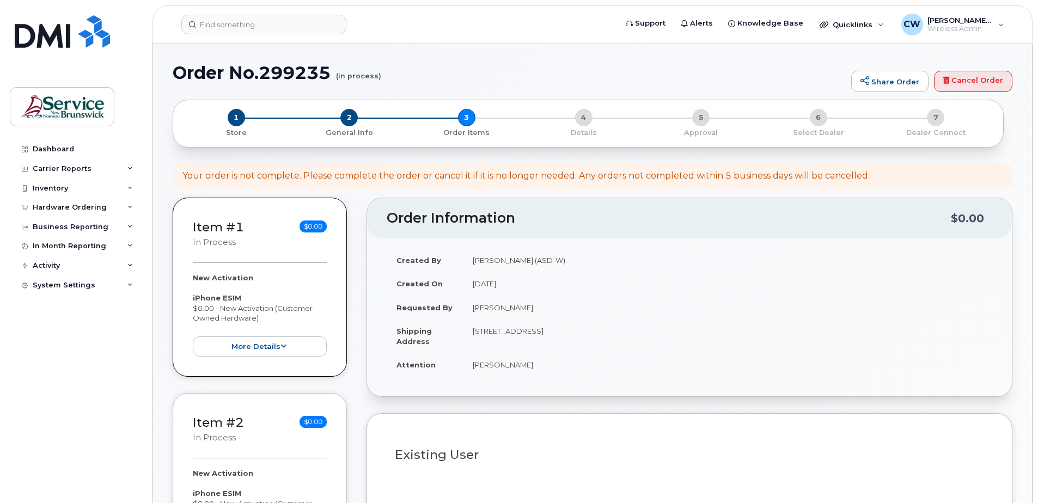
select select
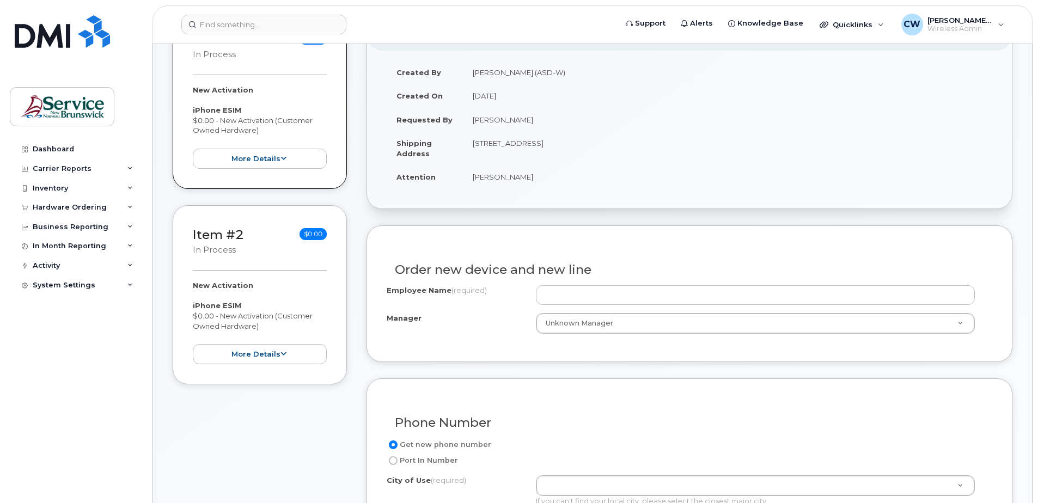
scroll to position [218, 0]
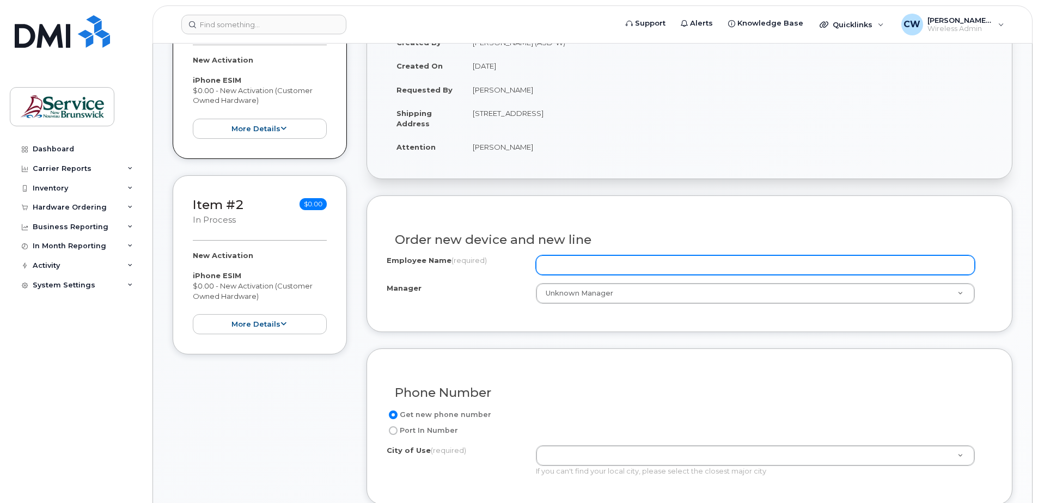
click at [564, 264] on input "Employee Name (required)" at bounding box center [755, 266] width 439 height 20
click at [561, 261] on input "Employee Name (required)" at bounding box center [755, 266] width 439 height 20
type input "Derrick Laskey"
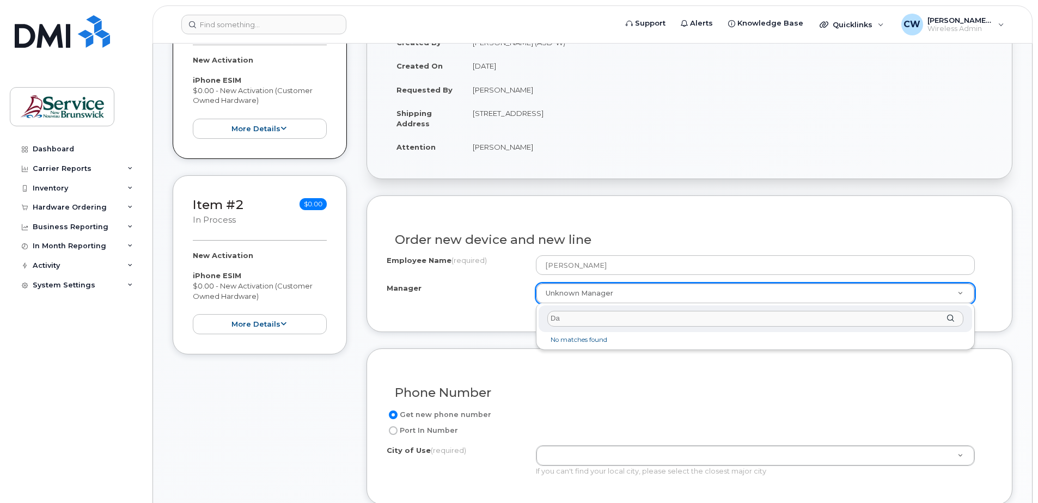
type input "D"
type input "w"
type input "Daniel Wishart"
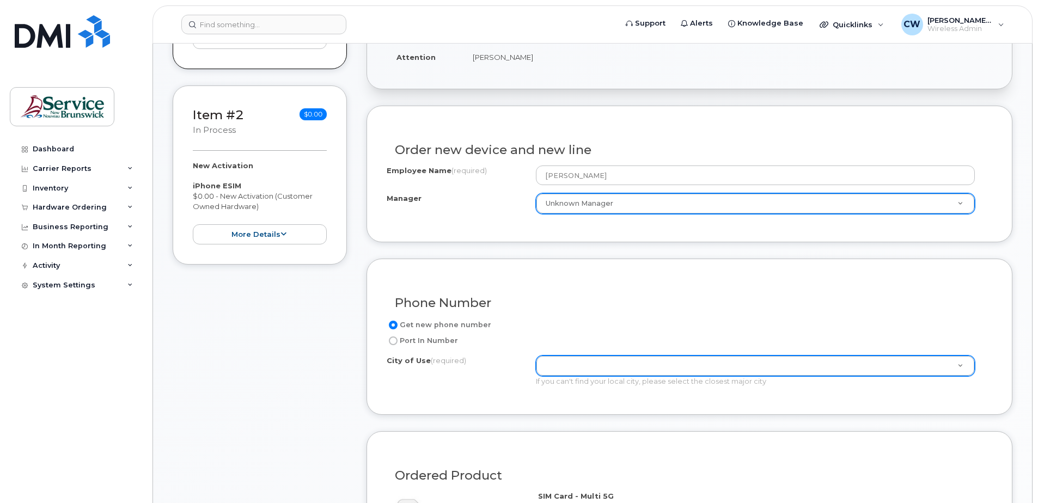
scroll to position [327, 0]
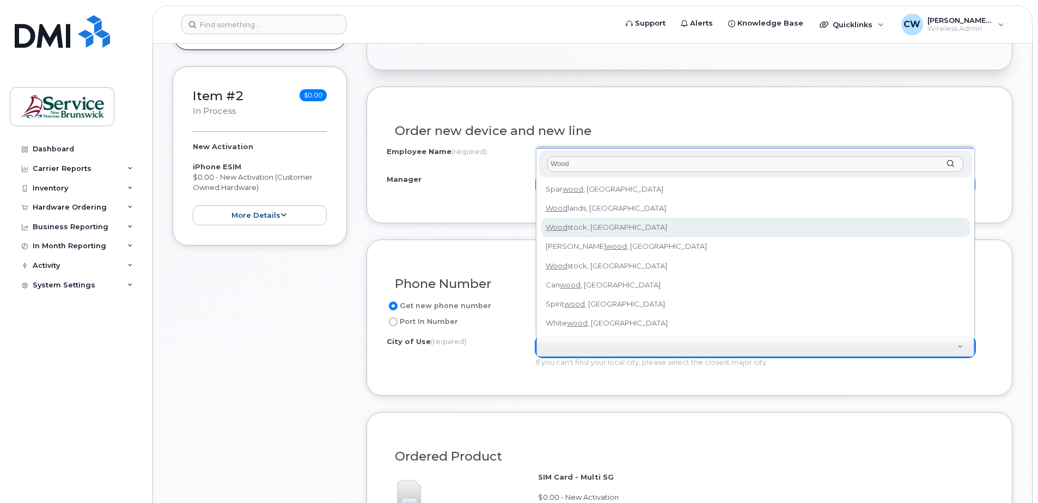
type input "Wood"
type input "2260"
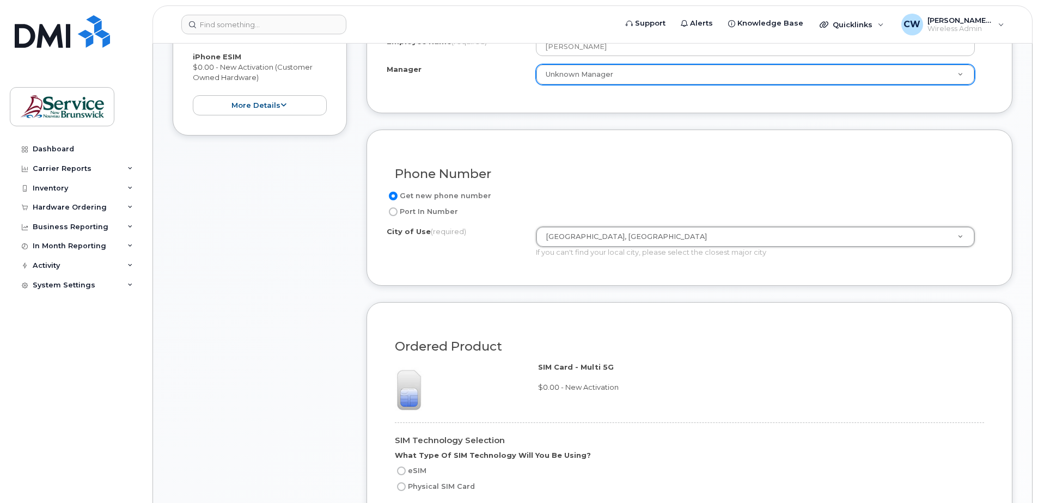
scroll to position [490, 0]
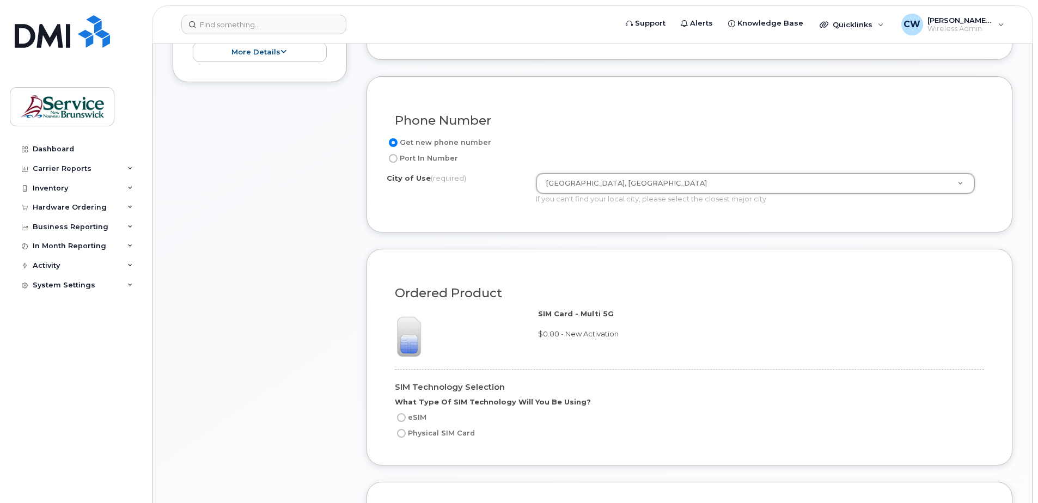
click at [401, 417] on input "eSIM" at bounding box center [401, 418] width 9 height 9
radio input "true"
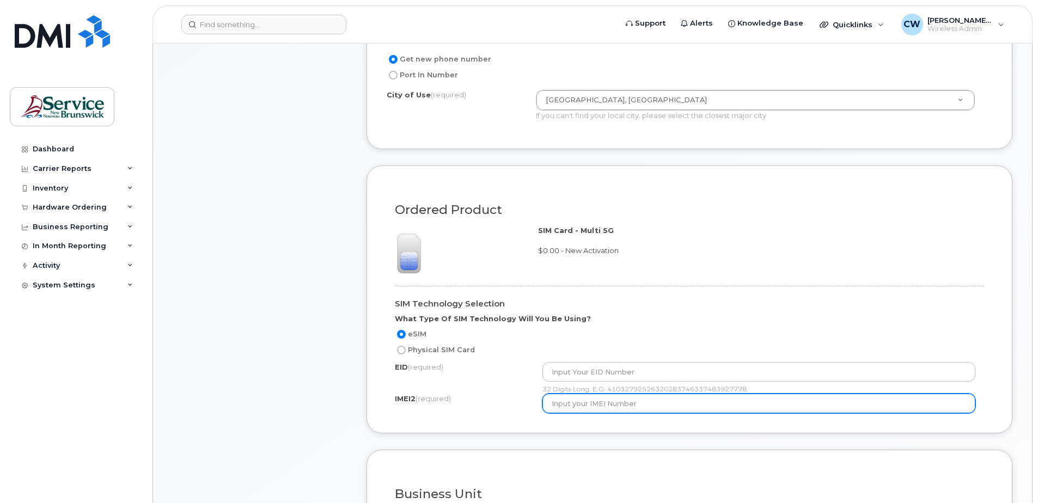
scroll to position [599, 0]
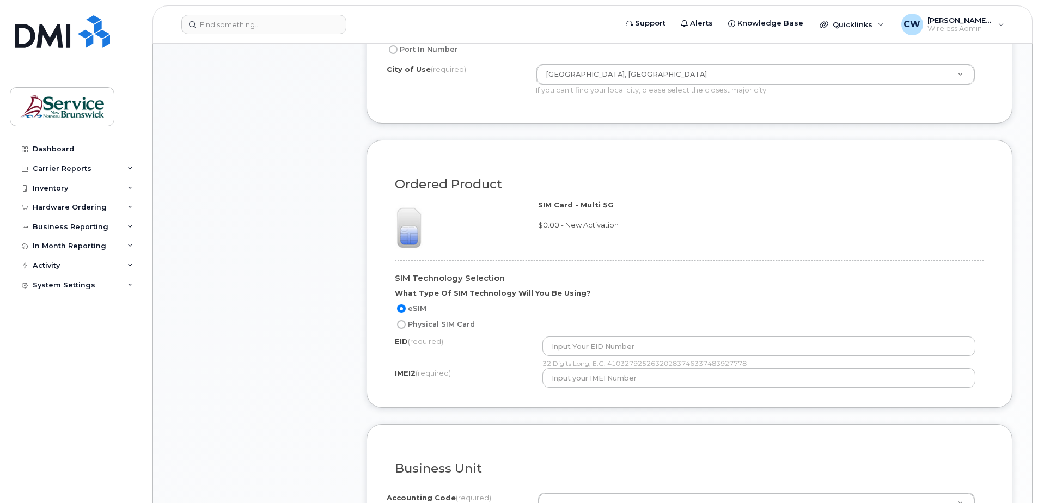
click at [400, 324] on input "Physical SIM Card" at bounding box center [401, 324] width 9 height 9
radio input "true"
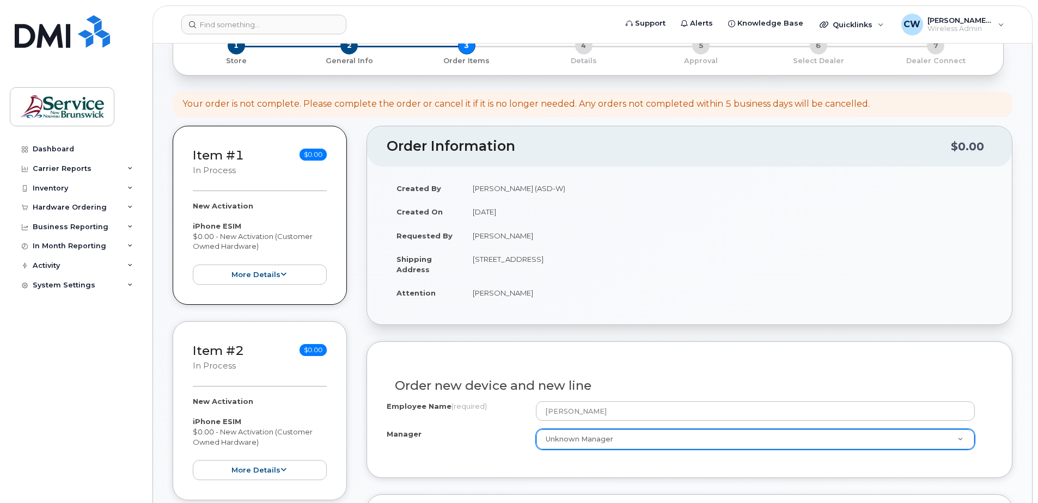
scroll to position [0, 0]
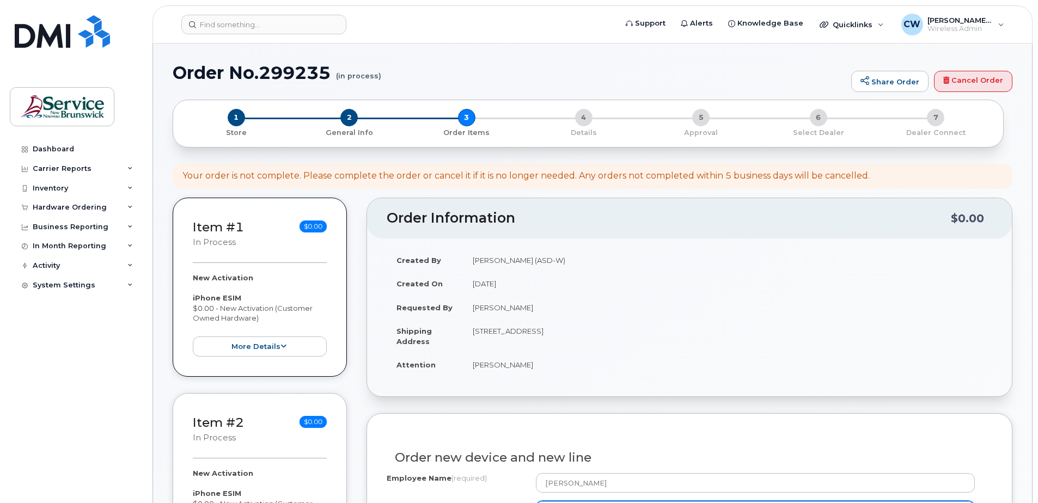
click at [56, 448] on div "Dashboard Carrier Reports Monthly Billing Data Daily Data Pooling Data Behavior…" at bounding box center [77, 313] width 135 height 348
click at [238, 117] on span "1" at bounding box center [236, 117] width 17 height 17
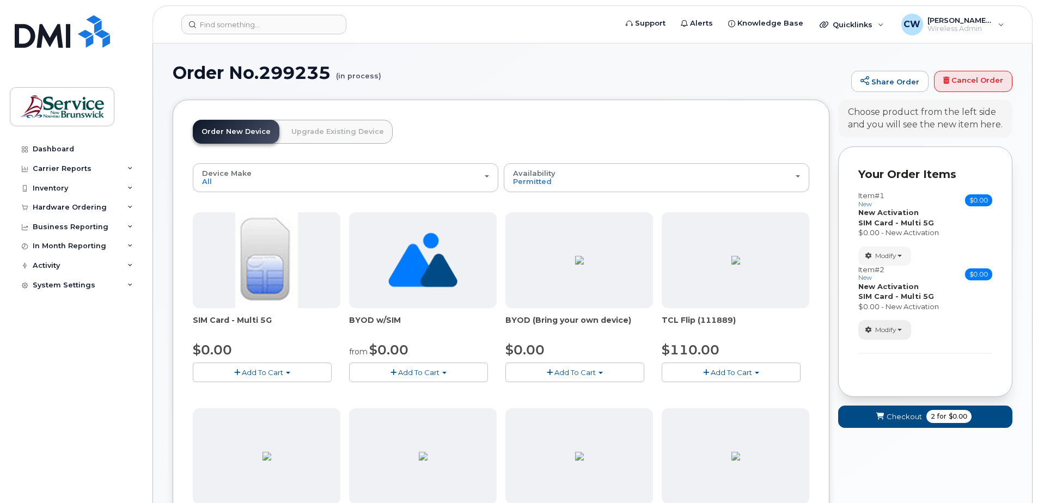
click at [900, 327] on button "Modify" at bounding box center [885, 329] width 53 height 19
click at [885, 347] on link "change" at bounding box center [911, 347] width 104 height 13
select select "3299"
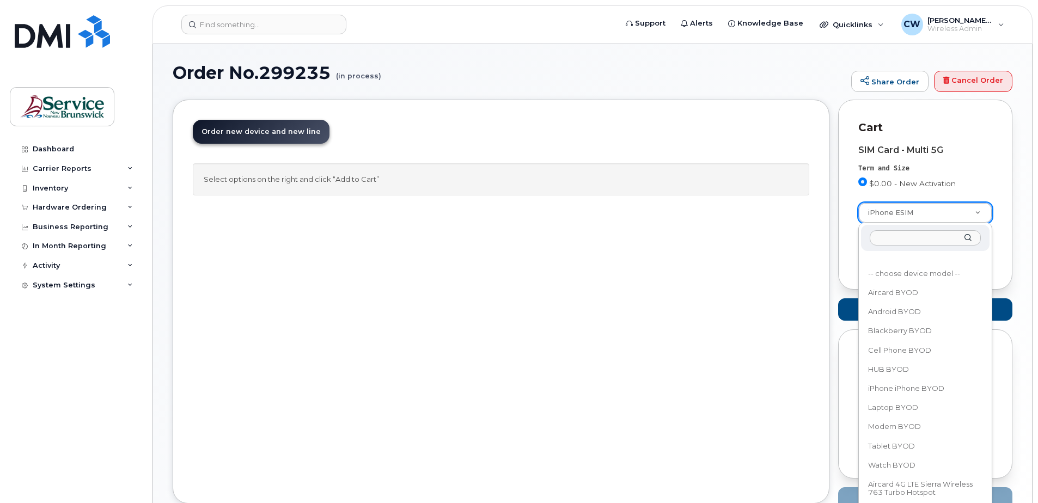
scroll to position [41110, 0]
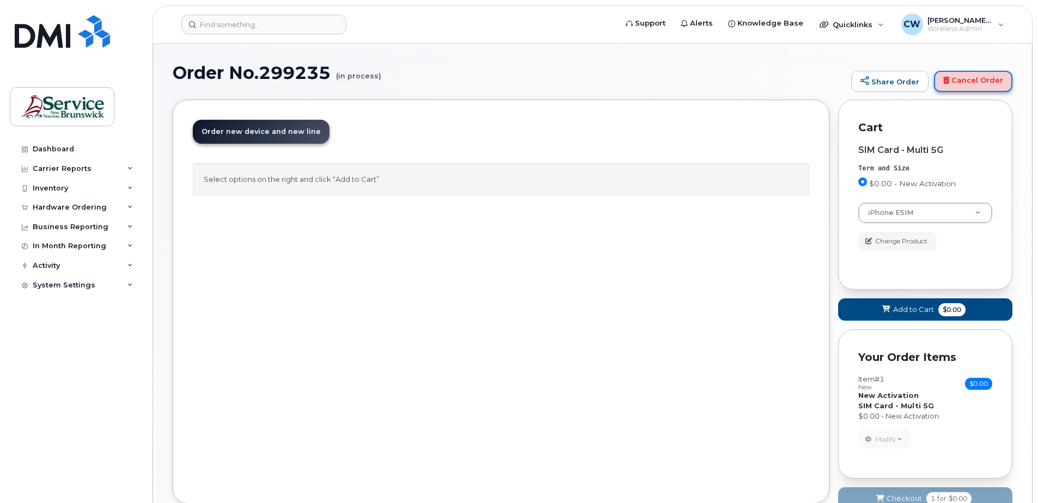
click at [982, 77] on link "Cancel Order" at bounding box center [973, 82] width 78 height 22
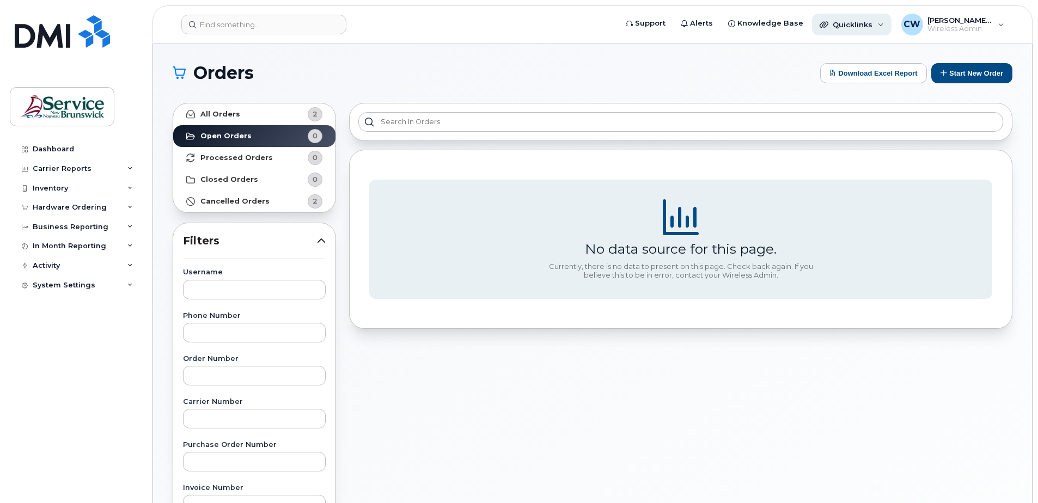
click at [873, 23] on div "Quicklinks" at bounding box center [852, 25] width 80 height 22
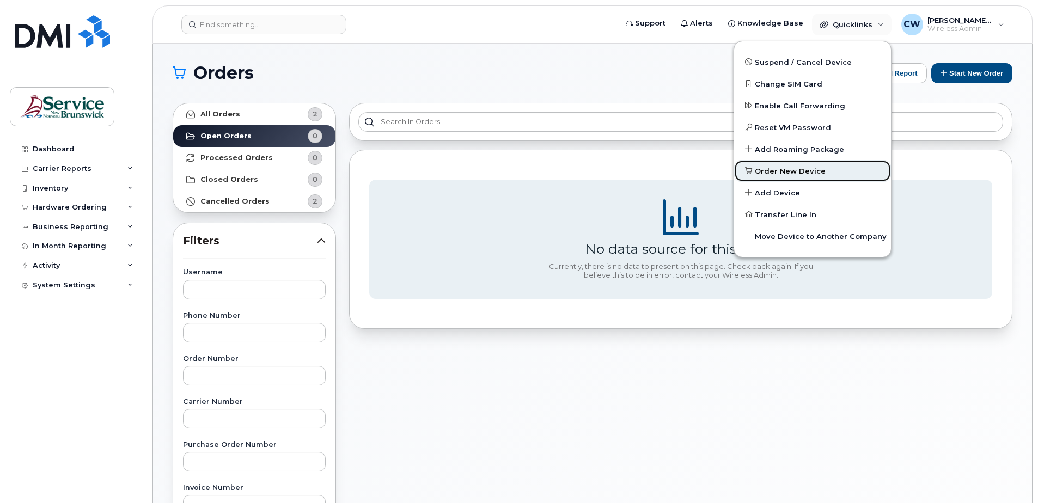
click at [791, 168] on span "Order New Device" at bounding box center [790, 171] width 71 height 11
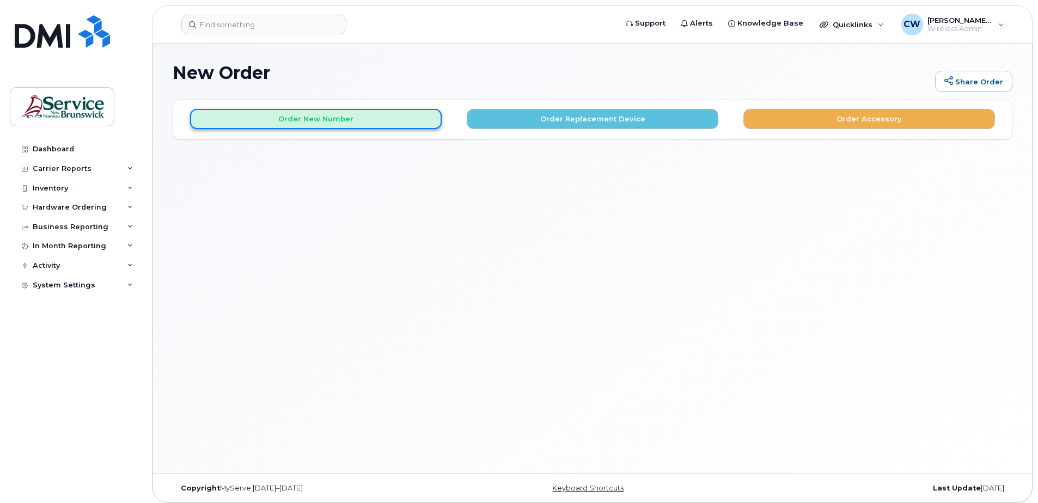
click at [338, 110] on button "Order New Number" at bounding box center [316, 119] width 252 height 20
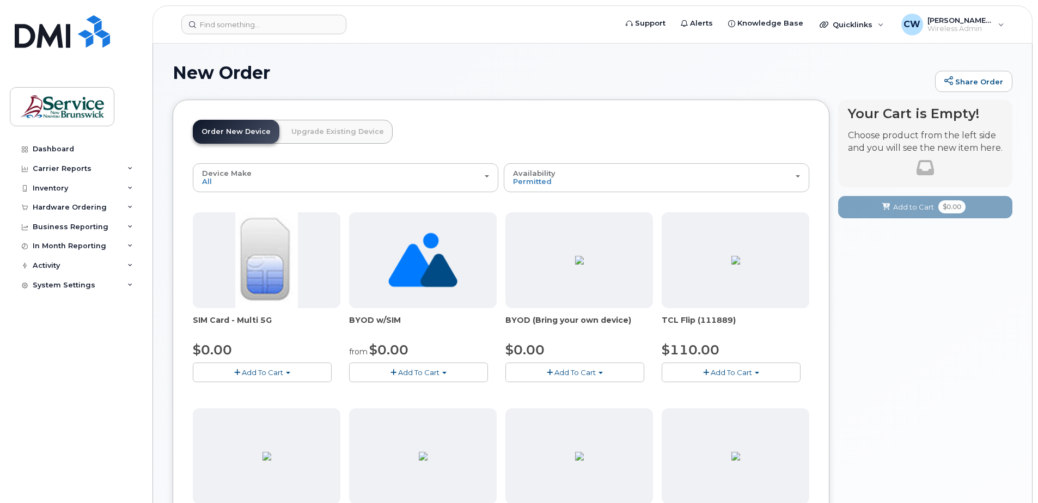
click at [561, 368] on span "Add To Cart" at bounding box center [575, 372] width 41 height 9
click at [440, 368] on button "Add To Cart" at bounding box center [418, 372] width 139 height 19
click at [576, 367] on button "Add To Cart" at bounding box center [575, 372] width 139 height 19
click at [436, 369] on span "Add To Cart" at bounding box center [418, 372] width 41 height 9
click at [291, 372] on button "Add To Cart" at bounding box center [262, 372] width 139 height 19
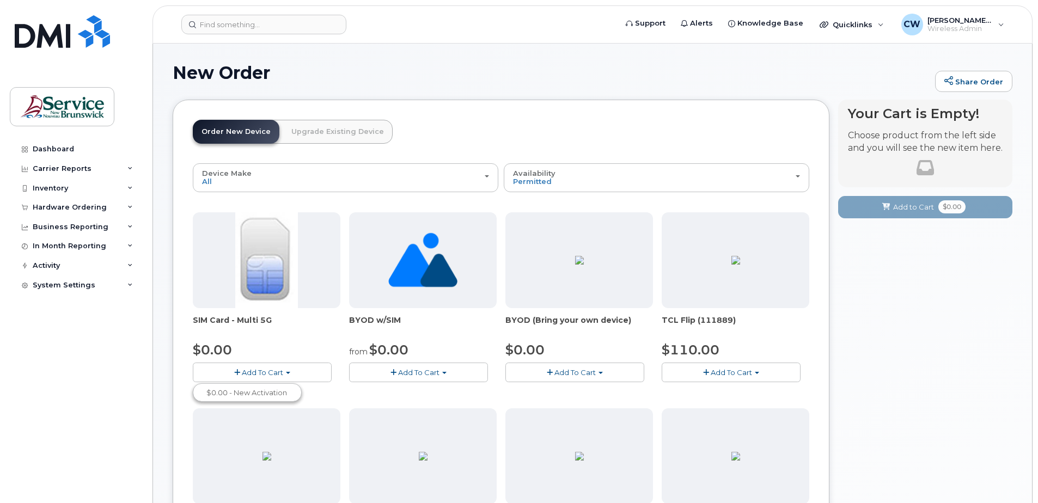
click at [422, 371] on span "Add To Cart" at bounding box center [418, 372] width 41 height 9
click at [601, 370] on button "Add To Cart" at bounding box center [575, 372] width 139 height 19
click at [415, 369] on span "Add To Cart" at bounding box center [418, 372] width 41 height 9
click at [601, 369] on button "Add To Cart" at bounding box center [575, 372] width 139 height 19
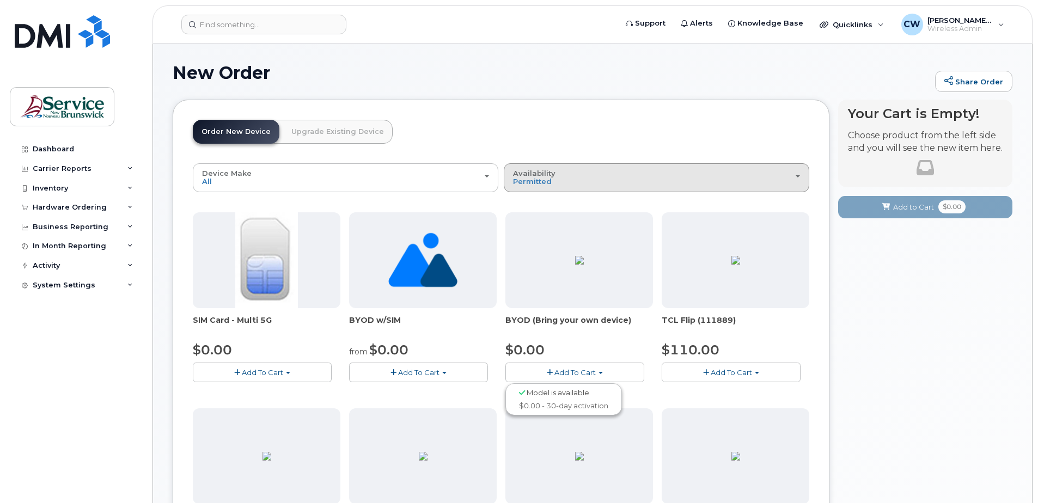
click at [797, 175] on span "button" at bounding box center [798, 176] width 4 height 2
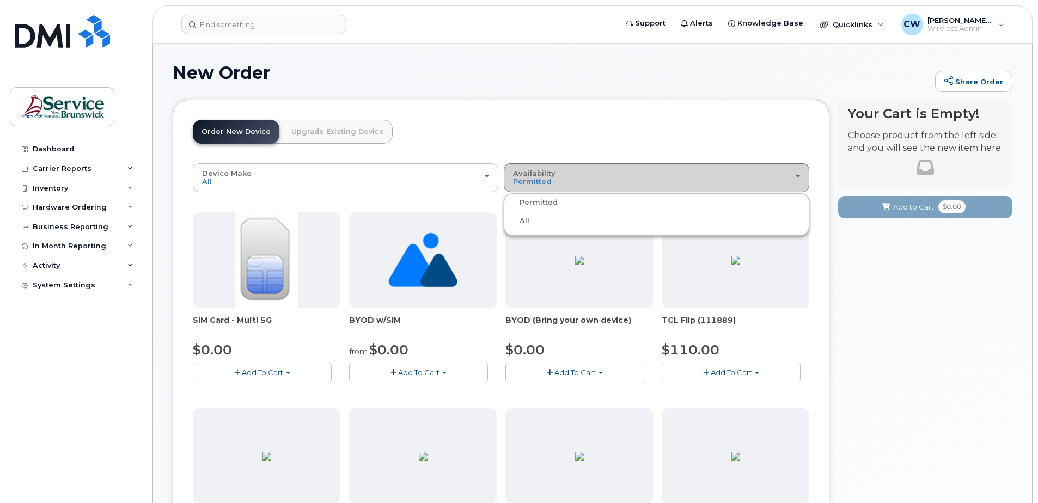
click at [797, 174] on div "Availability Permitted All" at bounding box center [656, 177] width 287 height 17
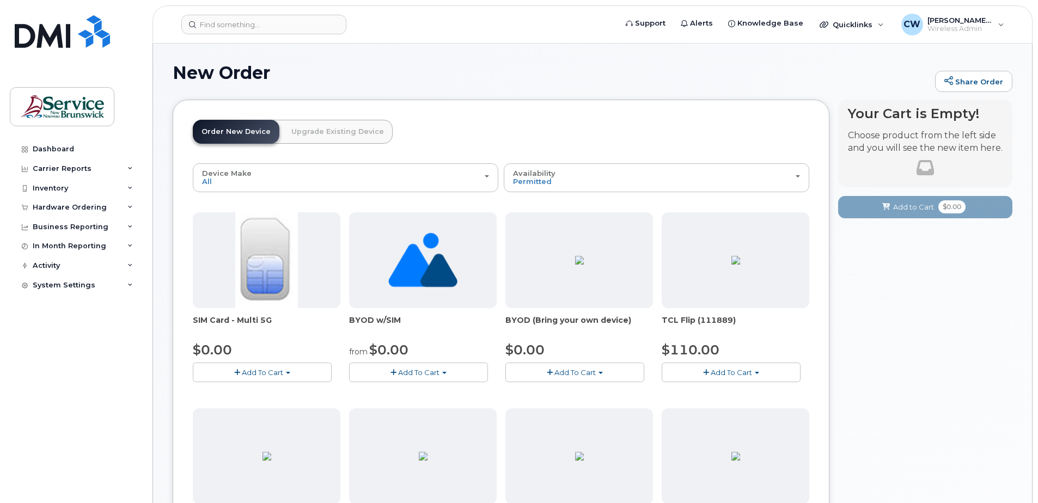
click at [566, 370] on span "Add To Cart" at bounding box center [575, 372] width 41 height 9
click at [549, 392] on span "Model is available" at bounding box center [558, 392] width 63 height 9
click at [551, 373] on span "button" at bounding box center [550, 372] width 6 height 7
click at [560, 393] on span "Model is available" at bounding box center [558, 392] width 63 height 9
click at [599, 370] on button "Add To Cart" at bounding box center [575, 372] width 139 height 19
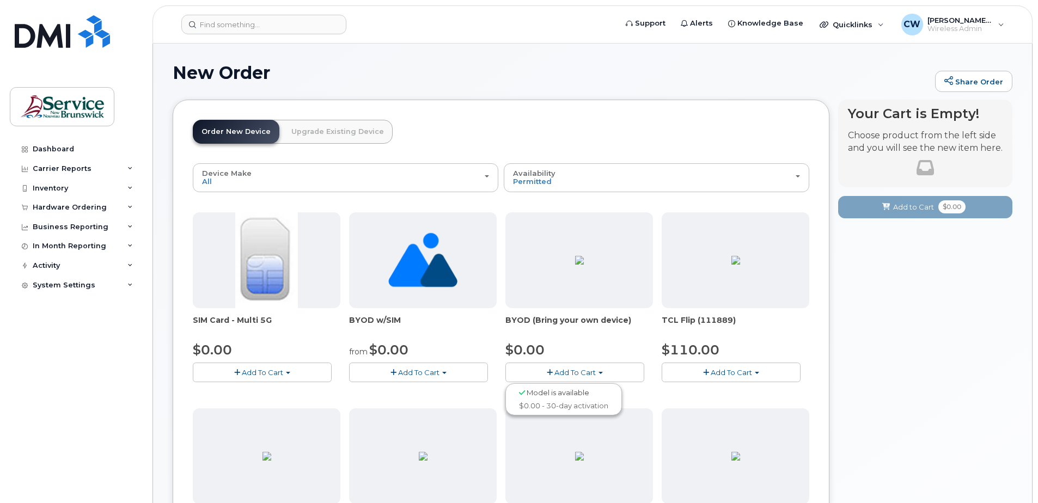
click at [605, 396] on div "Model is available" at bounding box center [563, 393] width 111 height 14
click at [562, 377] on button "Add To Cart" at bounding box center [575, 372] width 139 height 19
click at [546, 392] on span "Model is available" at bounding box center [558, 392] width 63 height 9
click at [550, 371] on span "button" at bounding box center [550, 372] width 6 height 7
click at [581, 265] on img at bounding box center [579, 260] width 9 height 9
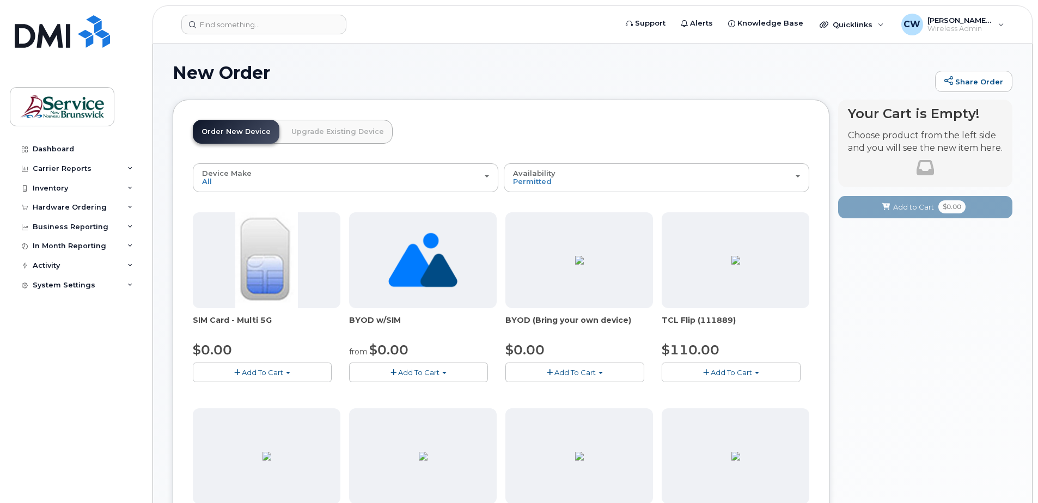
click at [581, 265] on img at bounding box center [579, 260] width 9 height 9
click at [429, 373] on span "Add To Cart" at bounding box center [418, 372] width 41 height 9
click at [420, 394] on link "$0.00 - New Activation" at bounding box center [408, 393] width 113 height 14
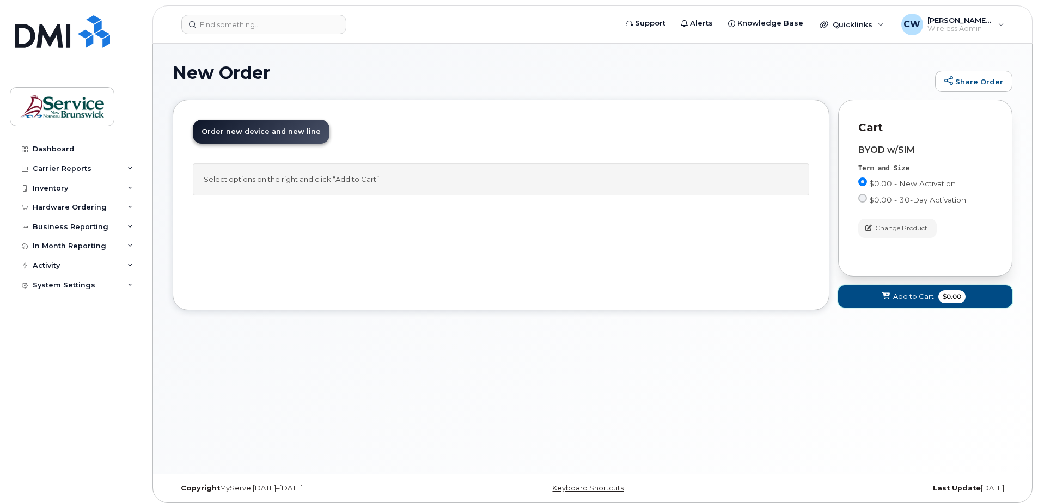
click at [903, 293] on span "Add to Cart" at bounding box center [914, 296] width 41 height 10
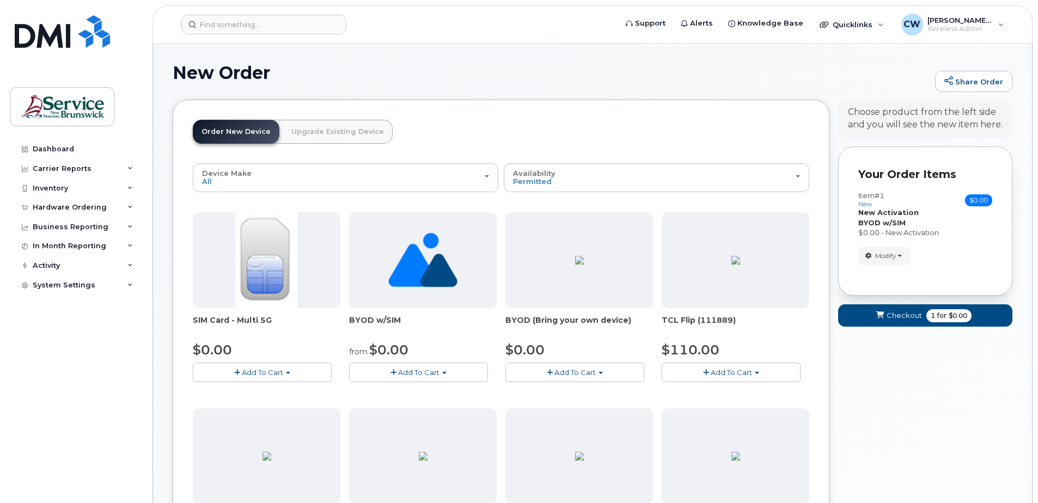
click at [430, 370] on span "Add To Cart" at bounding box center [418, 372] width 41 height 9
click at [405, 391] on link "$0.00 - New Activation" at bounding box center [408, 393] width 113 height 14
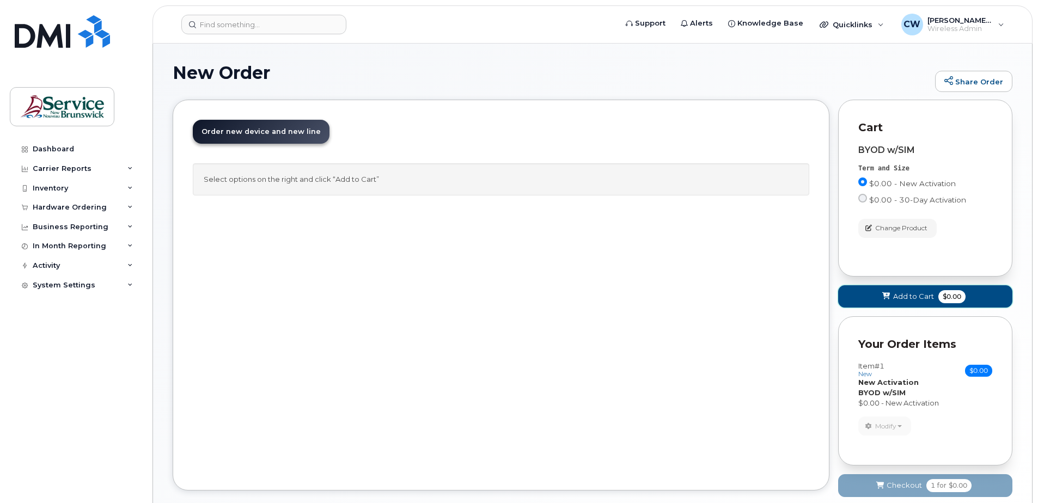
click at [895, 294] on span "Add to Cart" at bounding box center [914, 296] width 41 height 10
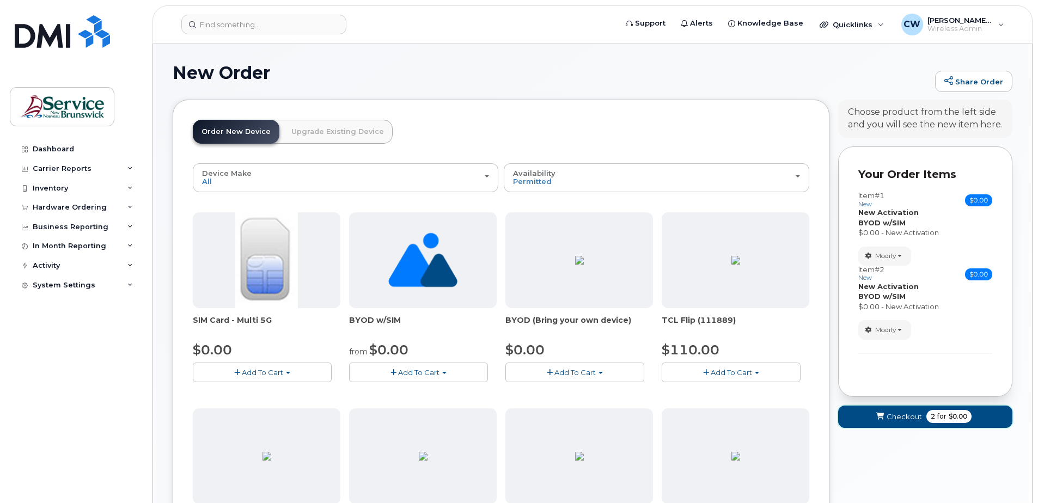
click at [913, 414] on span "Checkout" at bounding box center [904, 417] width 35 height 10
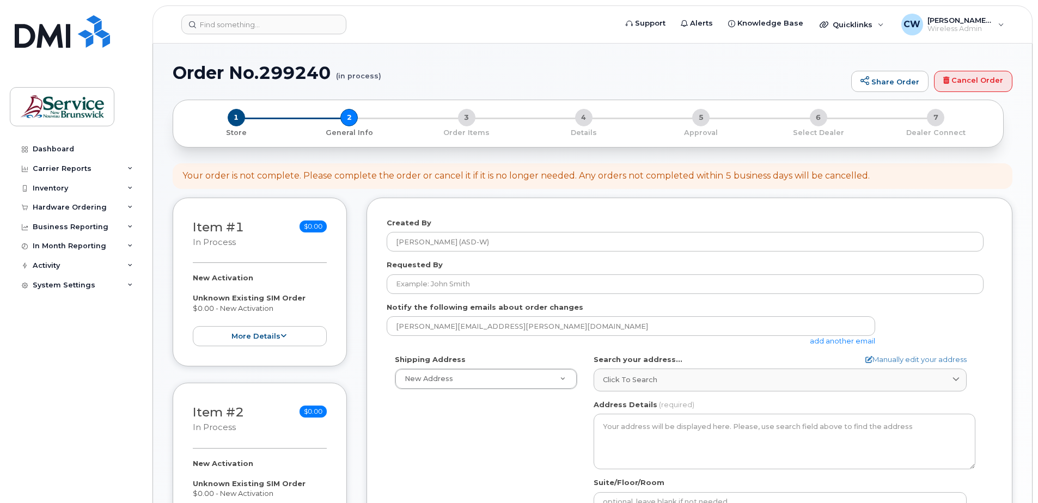
select select
click at [283, 334] on icon at bounding box center [284, 336] width 6 height 7
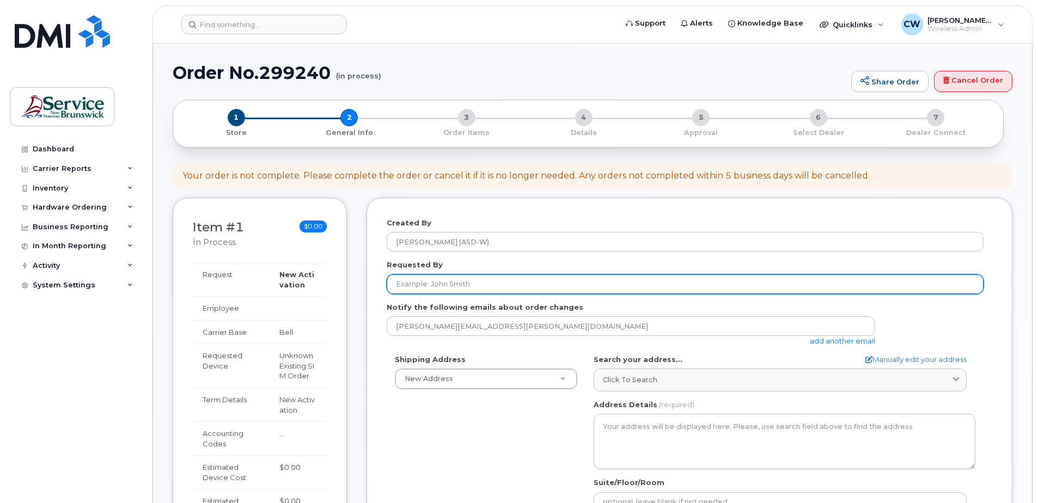
click at [475, 288] on input "Requested By" at bounding box center [685, 285] width 597 height 20
type input "[PERSON_NAME]"
type input "5063915035"
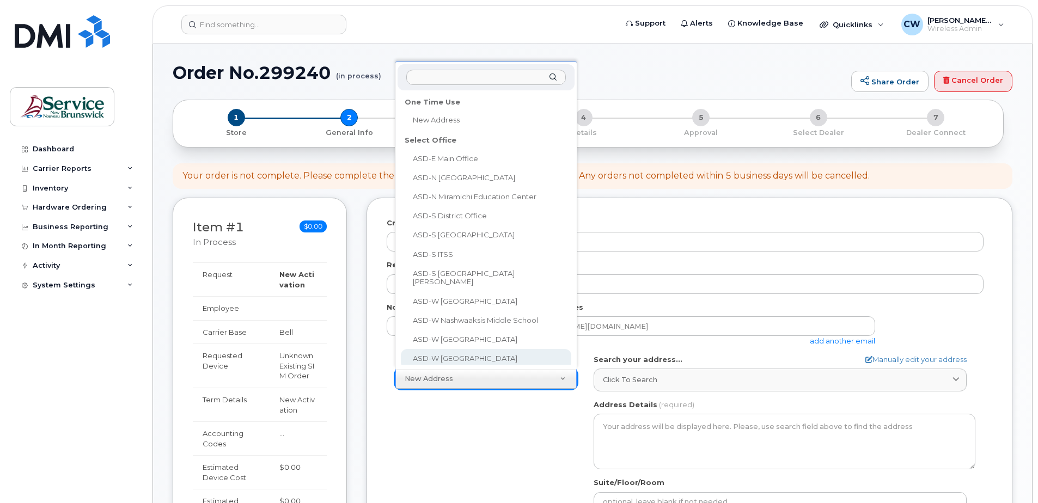
select select
type textarea "138 Chapel St Woodstock New Brunswick E7M 1H3"
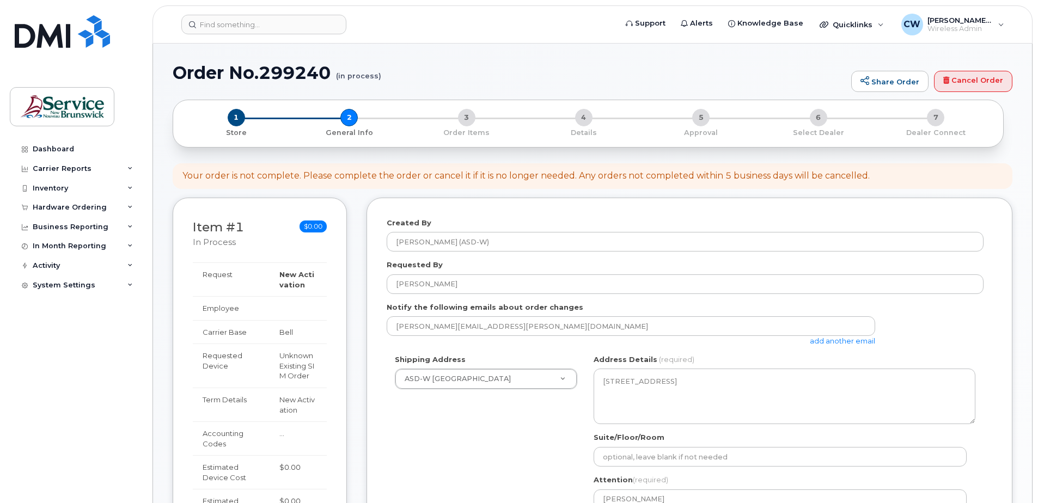
click at [839, 343] on link "add another email" at bounding box center [842, 341] width 65 height 9
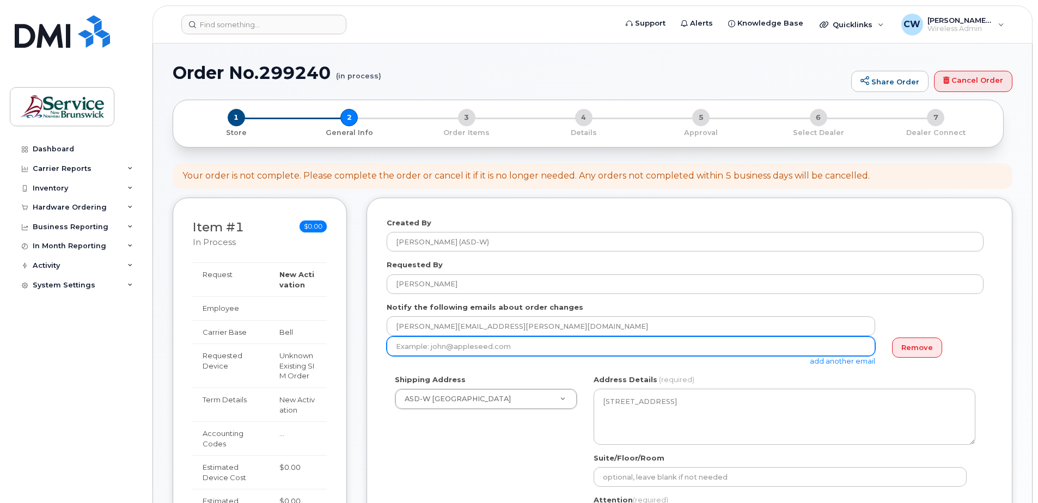
click at [427, 349] on input "email" at bounding box center [631, 347] width 489 height 20
type input "michael.white@nbed.nb.ca"
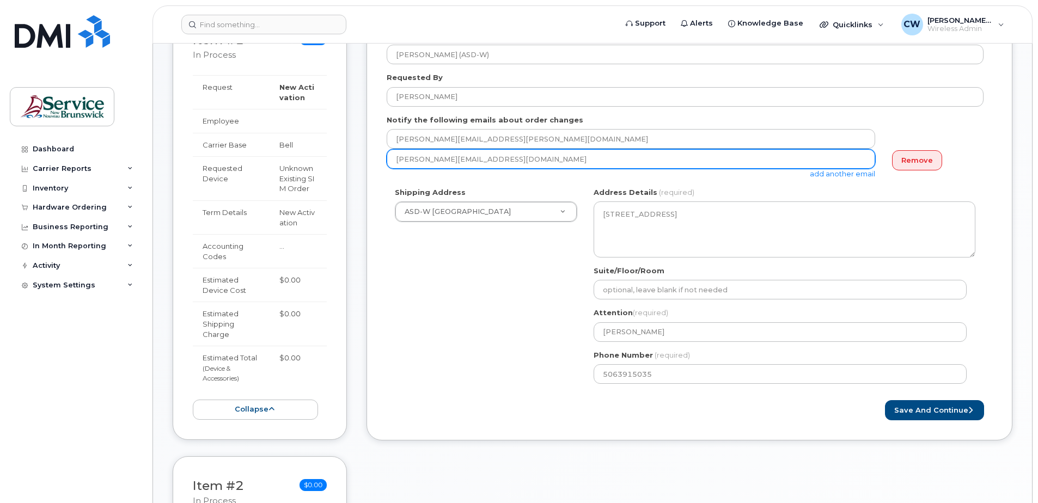
scroll to position [218, 0]
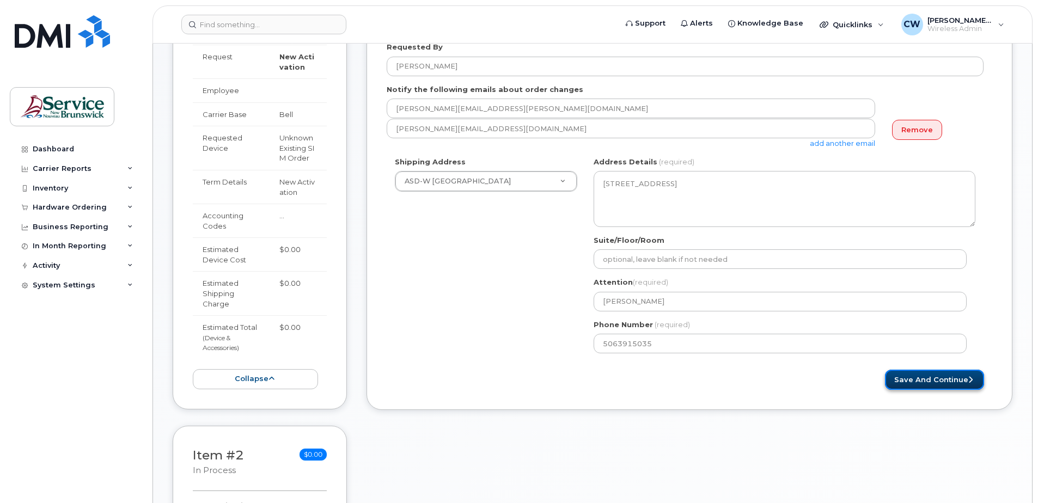
click at [953, 375] on button "Save and Continue" at bounding box center [934, 380] width 99 height 20
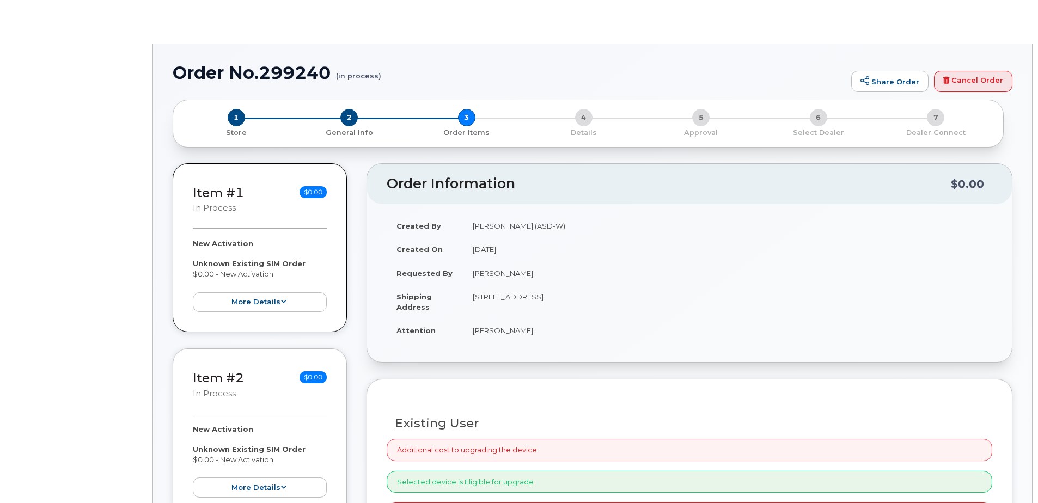
radio input "true"
select select
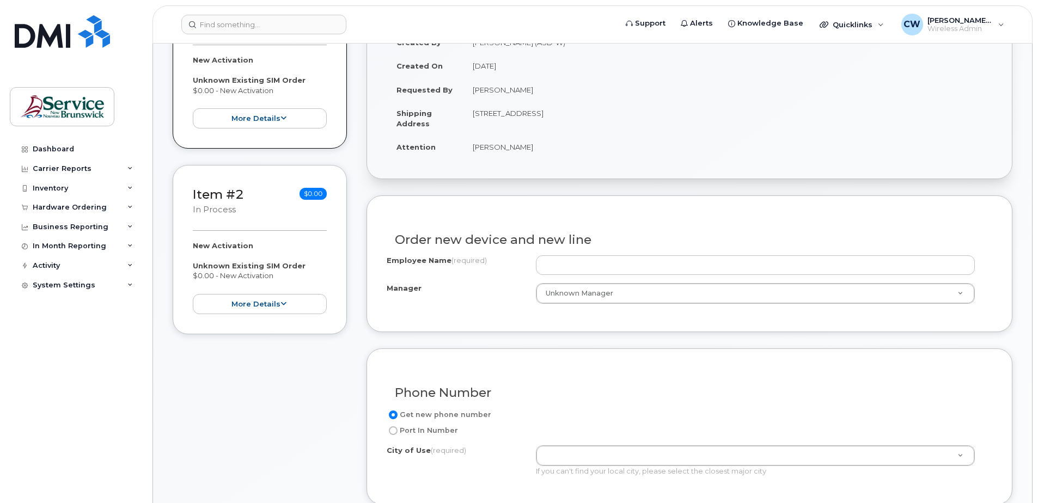
scroll to position [163, 0]
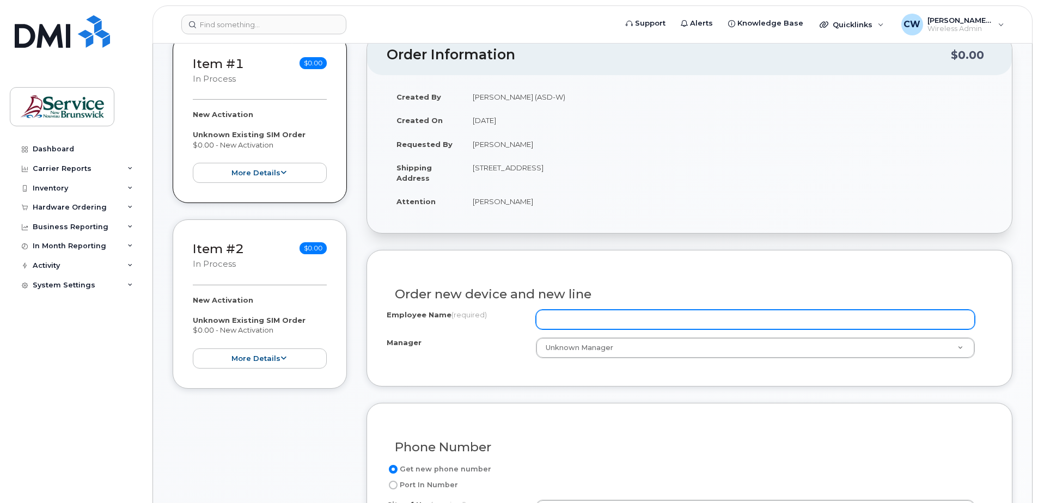
click at [552, 319] on input "Employee Name (required)" at bounding box center [755, 320] width 439 height 20
click at [580, 317] on input "Employee Name (required)" at bounding box center [755, 320] width 439 height 20
click at [557, 321] on input "[PERSON_NAME]" at bounding box center [755, 320] width 439 height 20
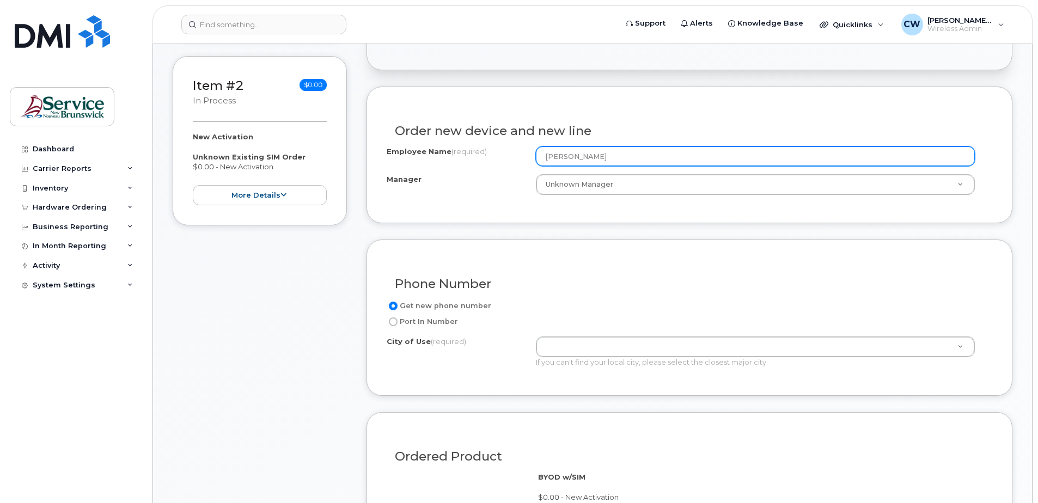
scroll to position [381, 0]
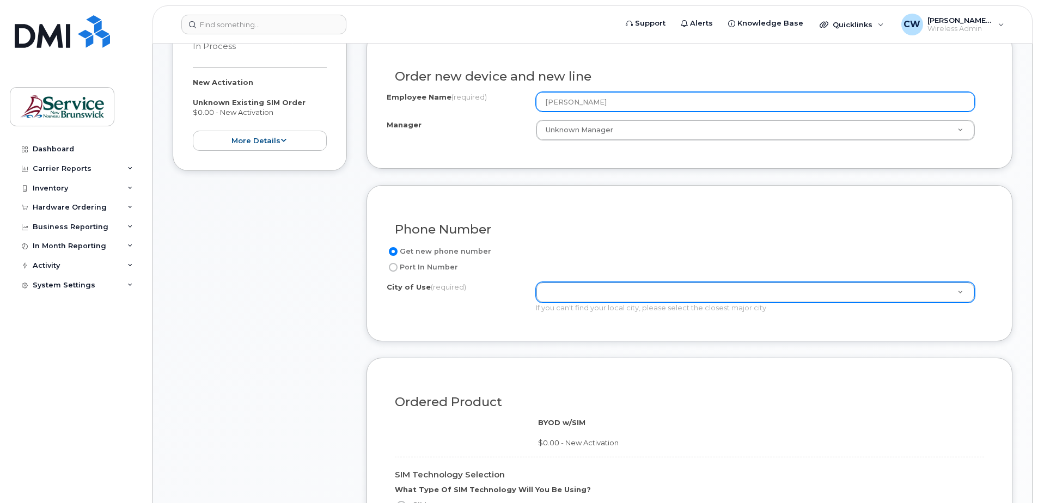
type input "[PERSON_NAME]"
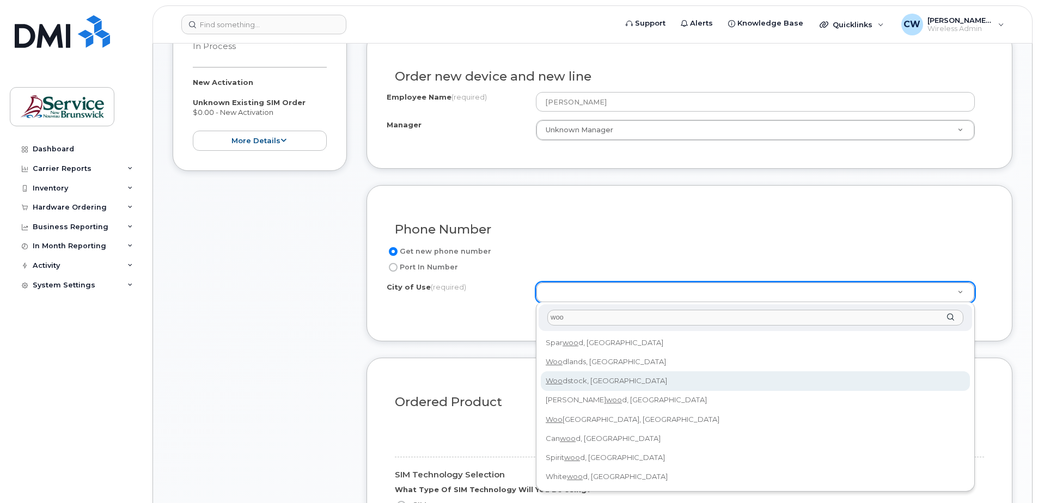
type input "woo"
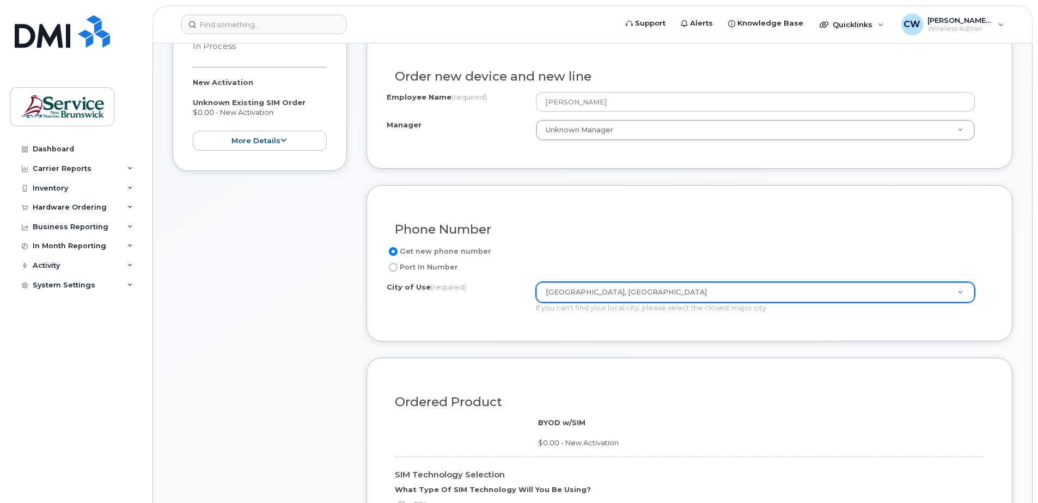
type input "2260"
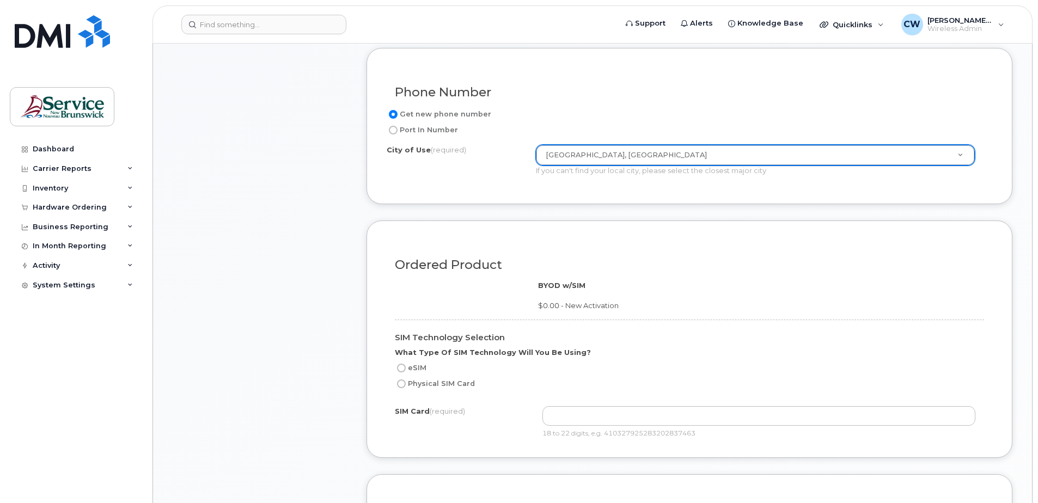
scroll to position [545, 0]
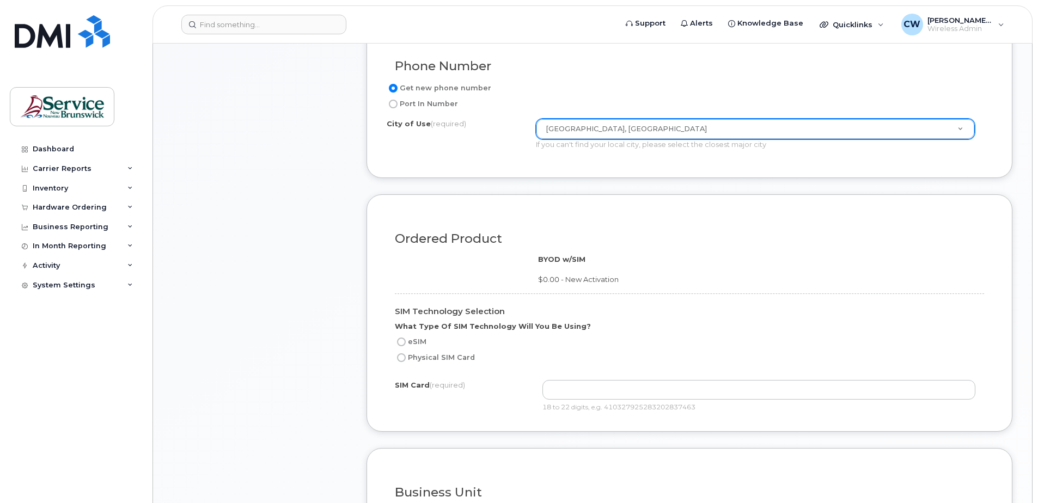
click at [402, 341] on input "eSIM" at bounding box center [401, 342] width 9 height 9
radio input "true"
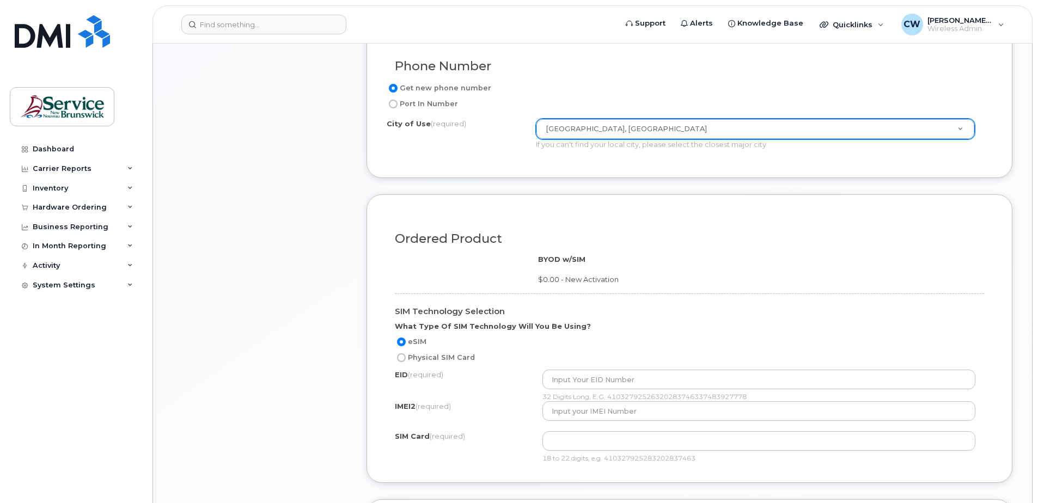
click at [403, 358] on input "Physical SIM Card" at bounding box center [401, 358] width 9 height 9
radio input "true"
click at [402, 342] on input "eSIM" at bounding box center [401, 342] width 9 height 9
radio input "true"
click at [404, 357] on input "Physical SIM Card" at bounding box center [401, 358] width 9 height 9
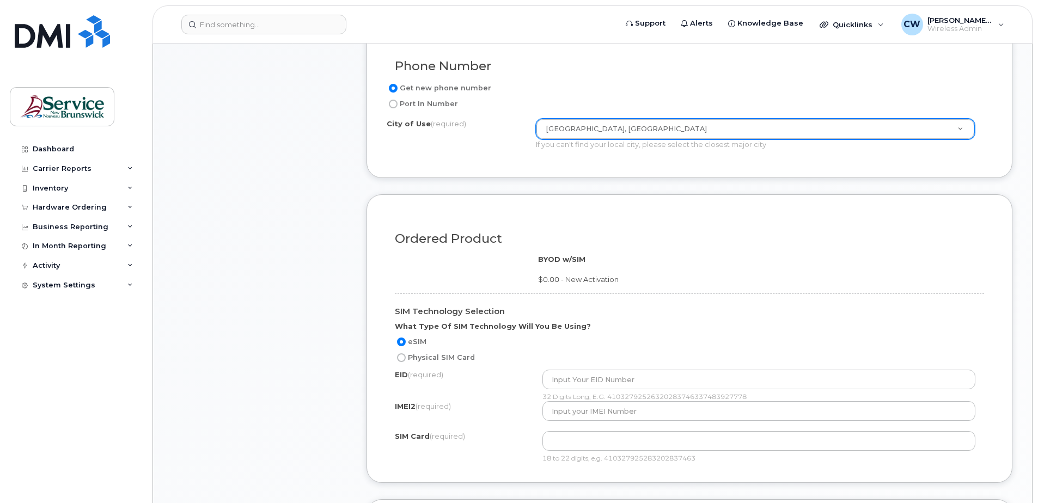
radio input "true"
click at [403, 342] on input "eSIM" at bounding box center [401, 342] width 9 height 9
radio input "true"
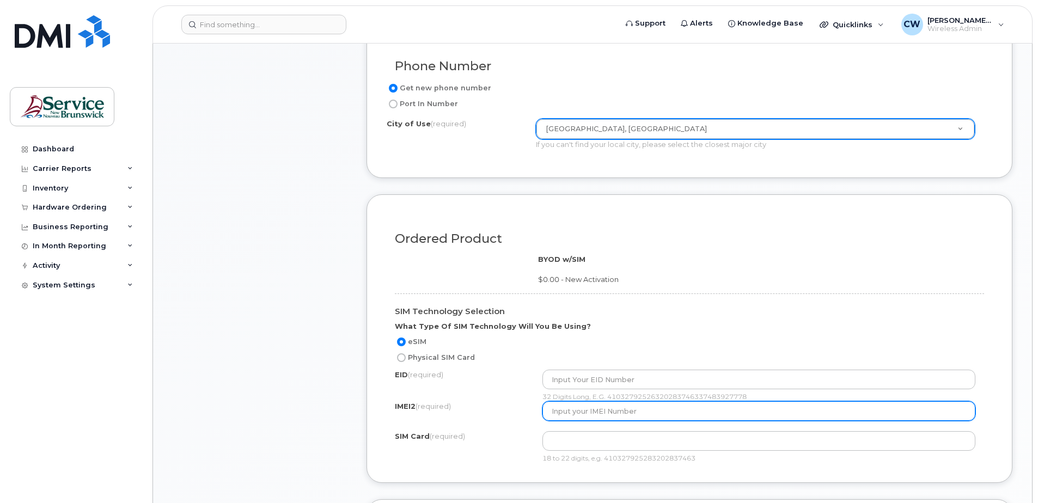
click at [553, 415] on input "text" at bounding box center [760, 412] width 434 height 20
paste input "3564681072"
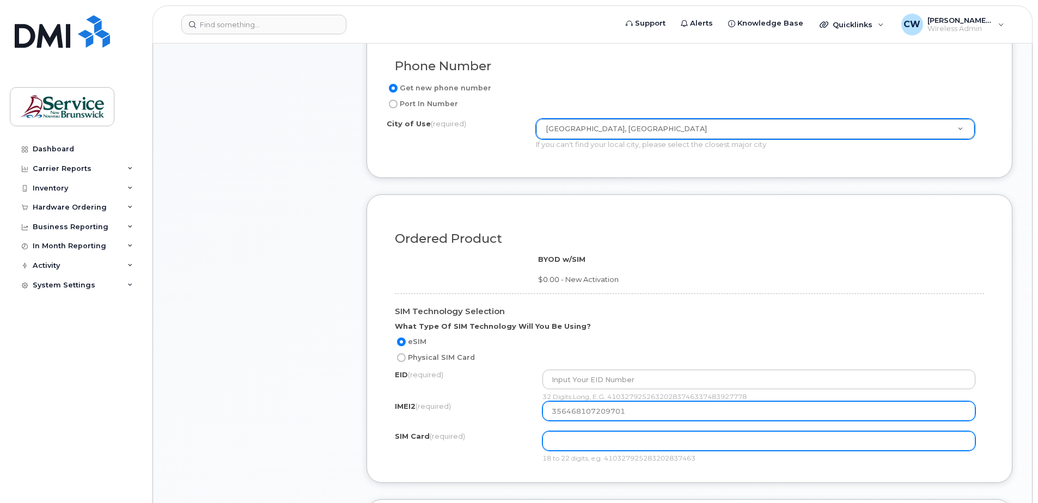
type input "356468107209701"
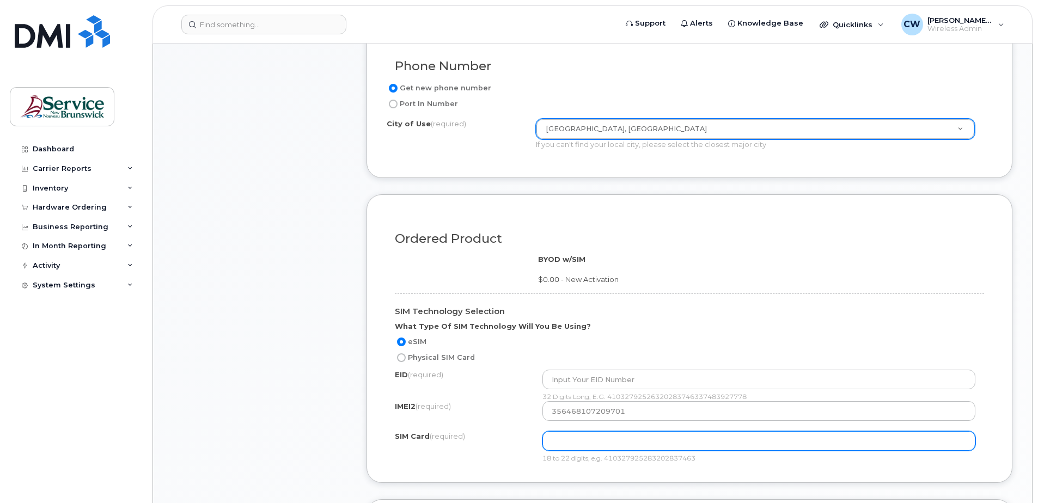
click at [0, 0] on input "text" at bounding box center [0, 0] width 0 height 0
paste input "[TECHNICAL_ID]"
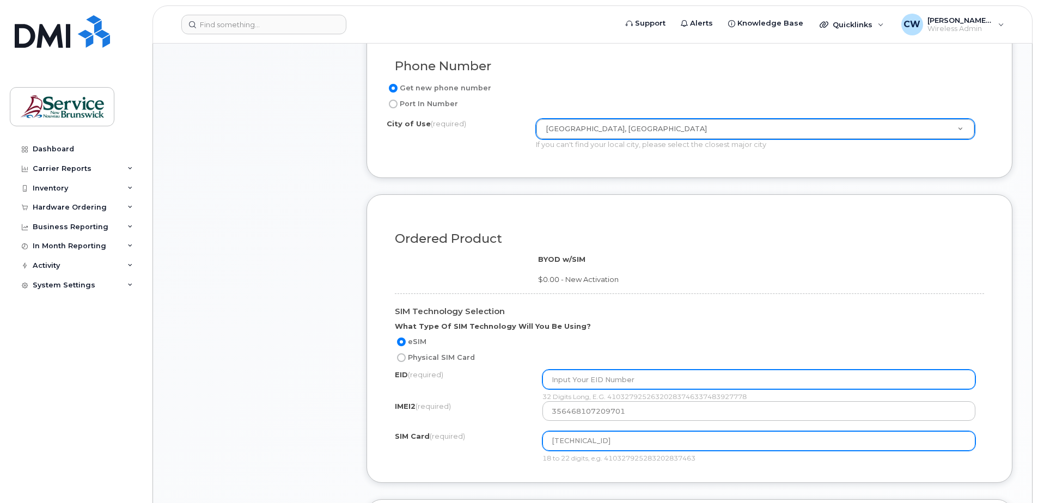
type input "[TECHNICAL_ID]"
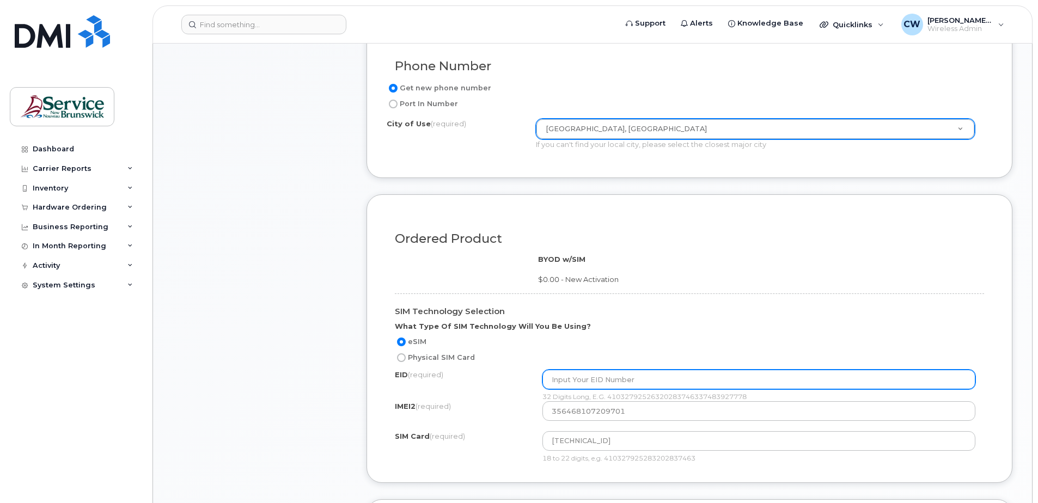
click at [560, 380] on input "text" at bounding box center [760, 380] width 434 height 20
click at [563, 382] on input "text" at bounding box center [760, 380] width 434 height 20
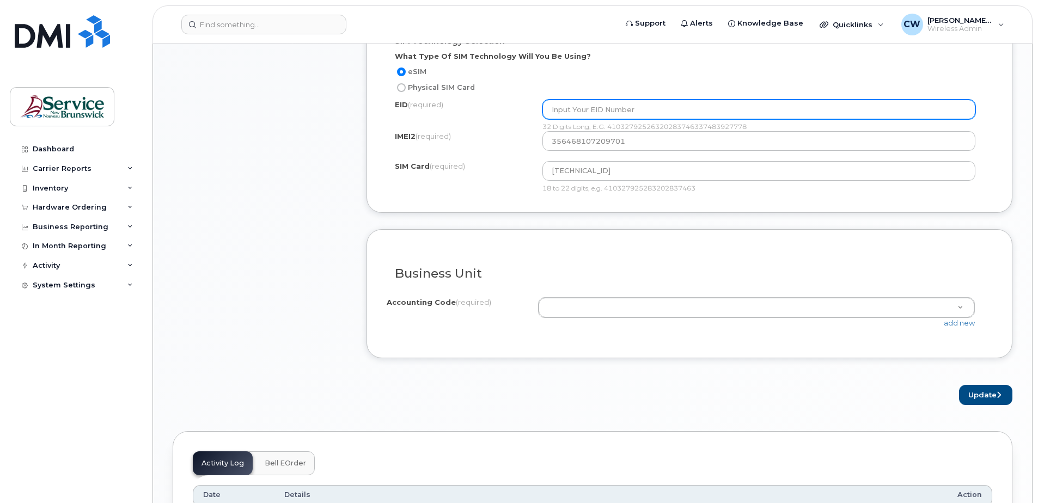
scroll to position [817, 0]
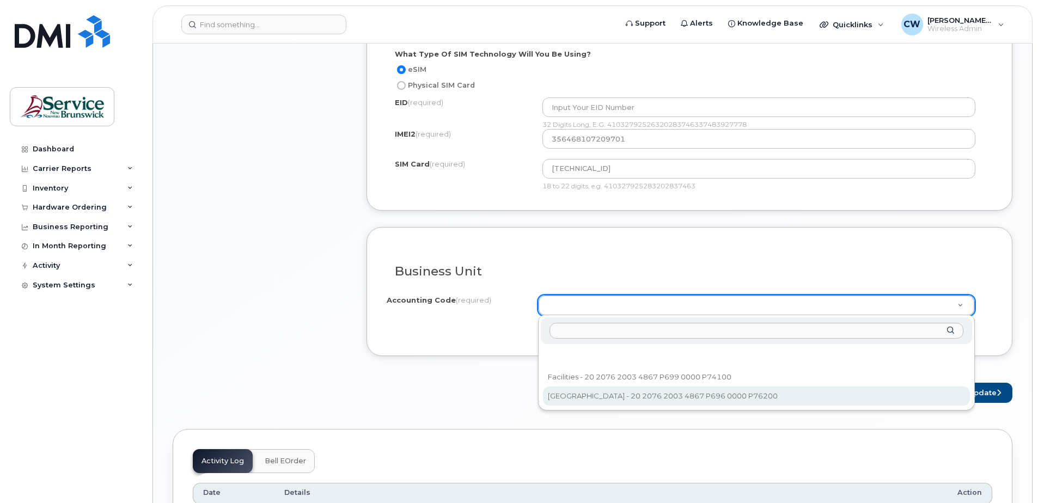
select select "[GEOGRAPHIC_DATA]"
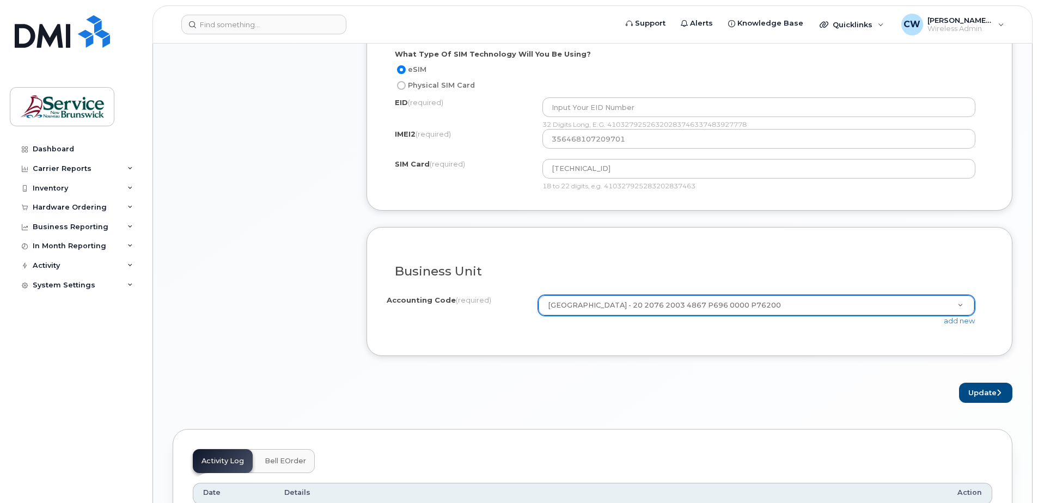
scroll to position [763, 0]
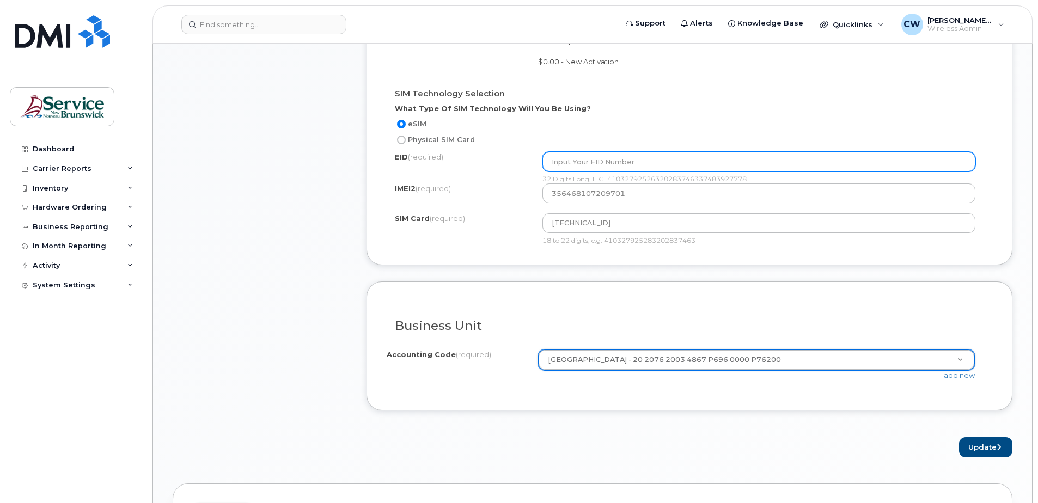
click at [555, 162] on input "text" at bounding box center [760, 162] width 434 height 20
click at [558, 162] on input "text" at bounding box center [760, 162] width 434 height 20
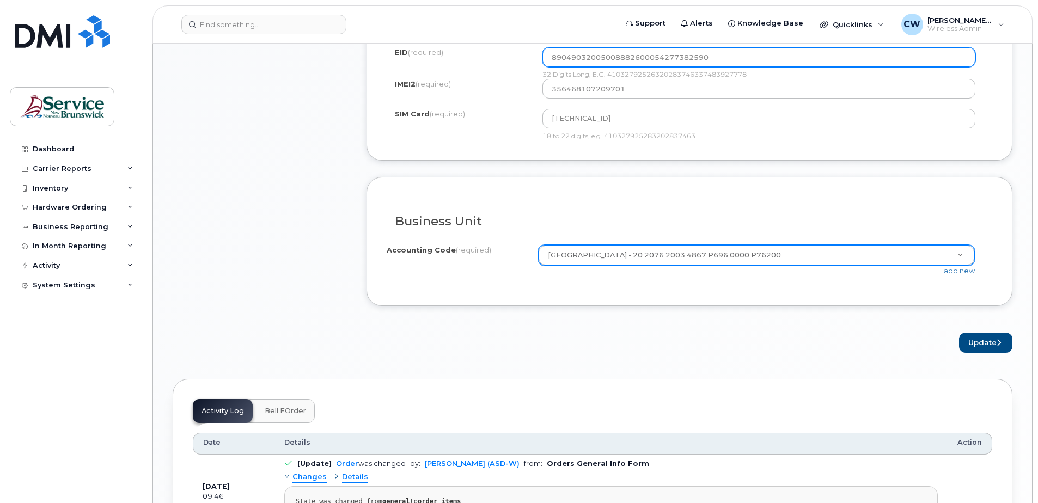
scroll to position [872, 0]
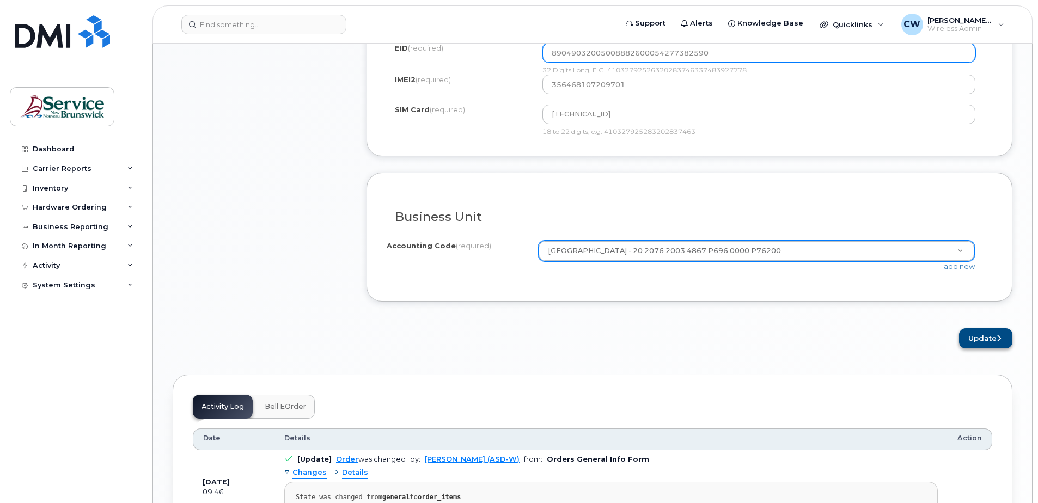
type input "89049032005008882600054277382590"
click at [987, 333] on button "Update" at bounding box center [985, 339] width 53 height 20
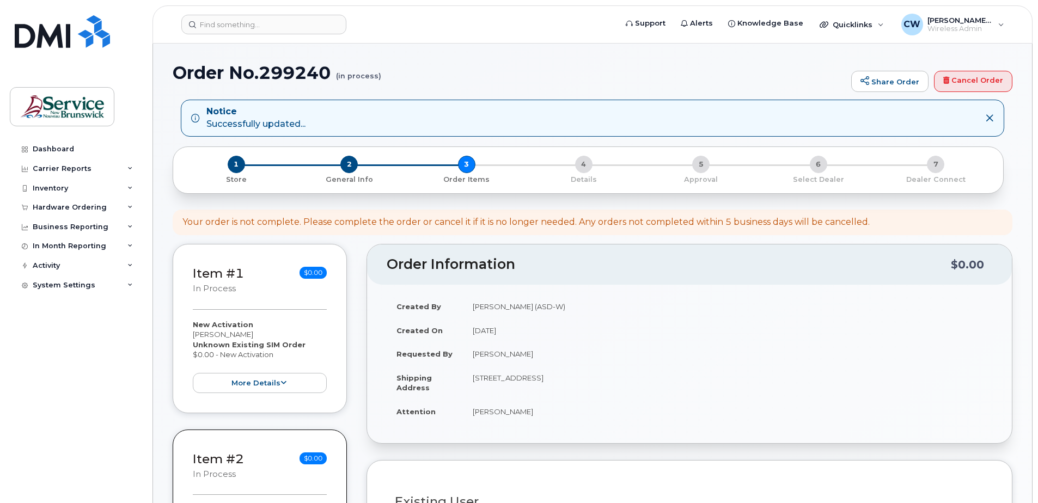
select select
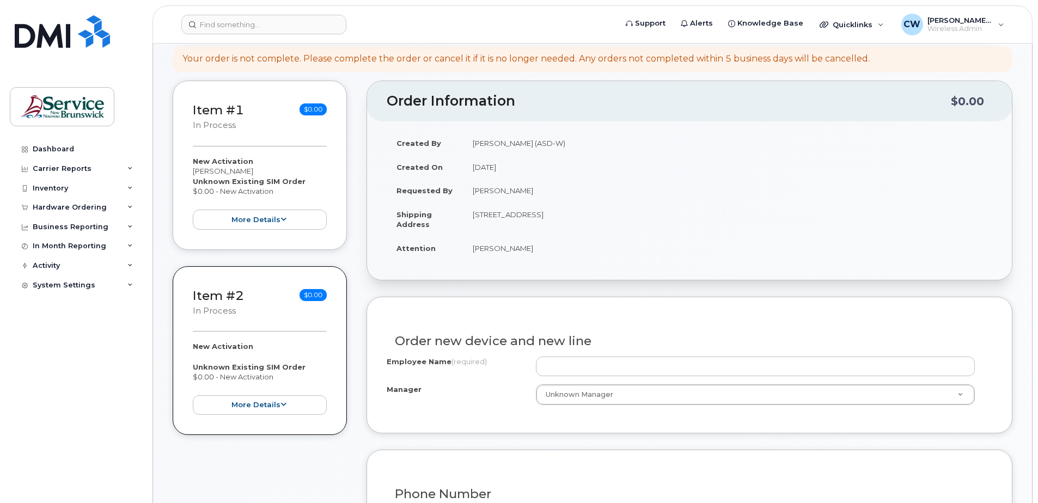
scroll to position [218, 0]
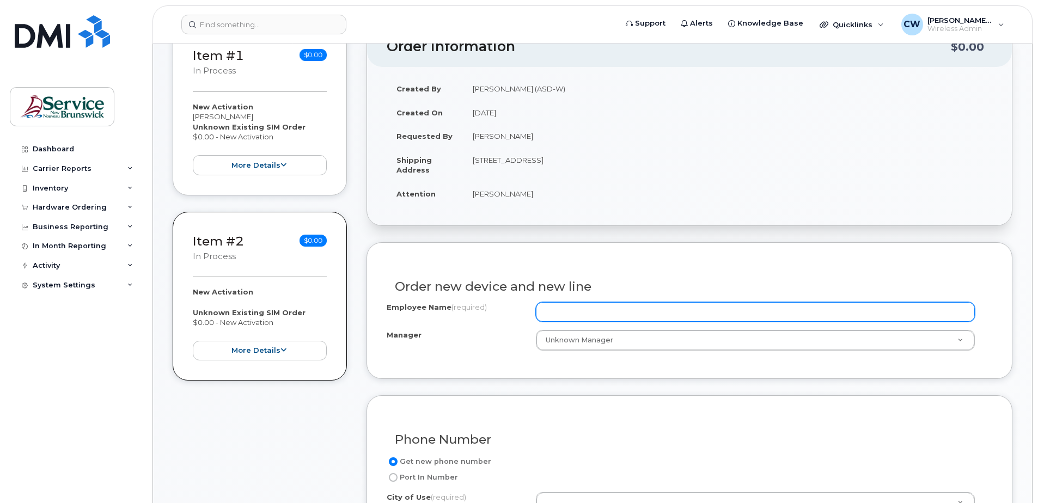
click at [566, 313] on input "Employee Name (required)" at bounding box center [755, 312] width 439 height 20
click at [563, 308] on input "Employee Name (required)" at bounding box center [755, 312] width 439 height 20
type input "[PERSON_NAME]"
